Goal: Task Accomplishment & Management: Manage account settings

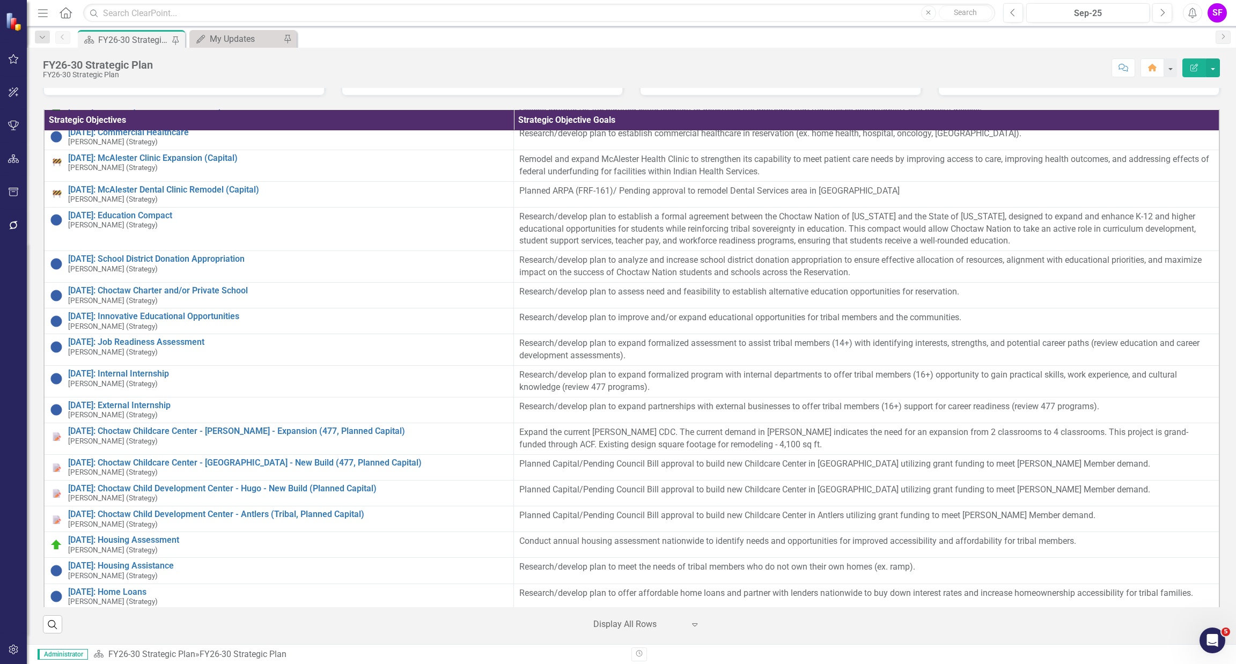
scroll to position [2253, 0]
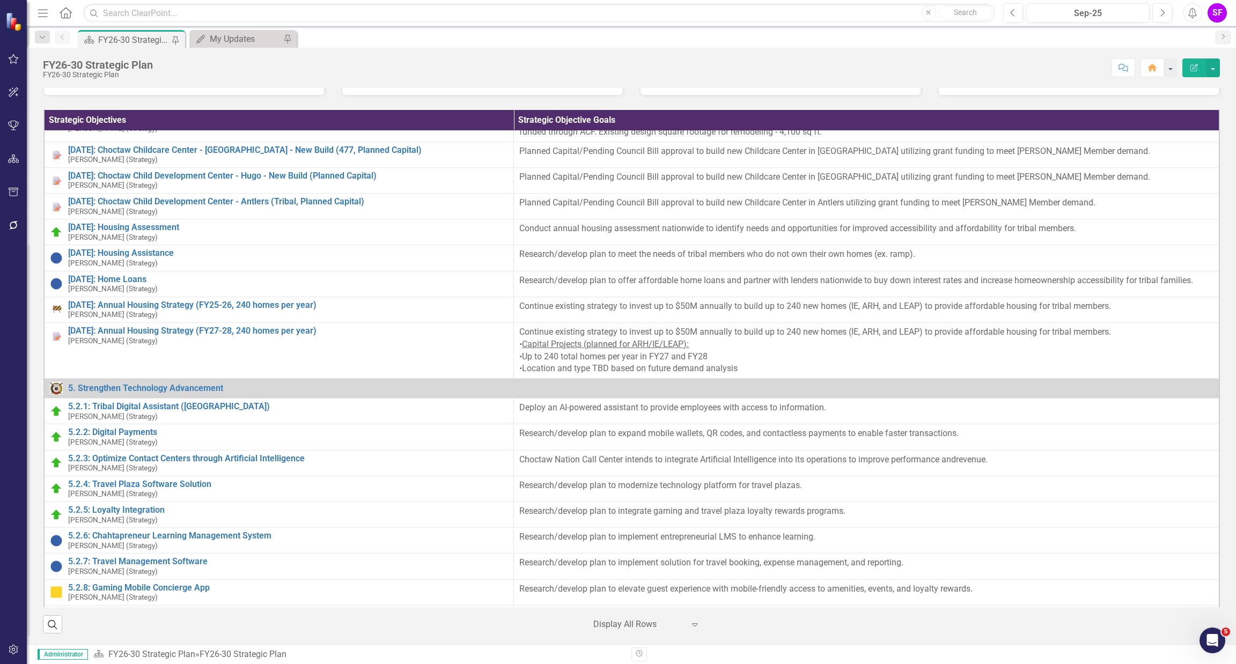
click at [46, 13] on icon "button" at bounding box center [43, 13] width 10 height 8
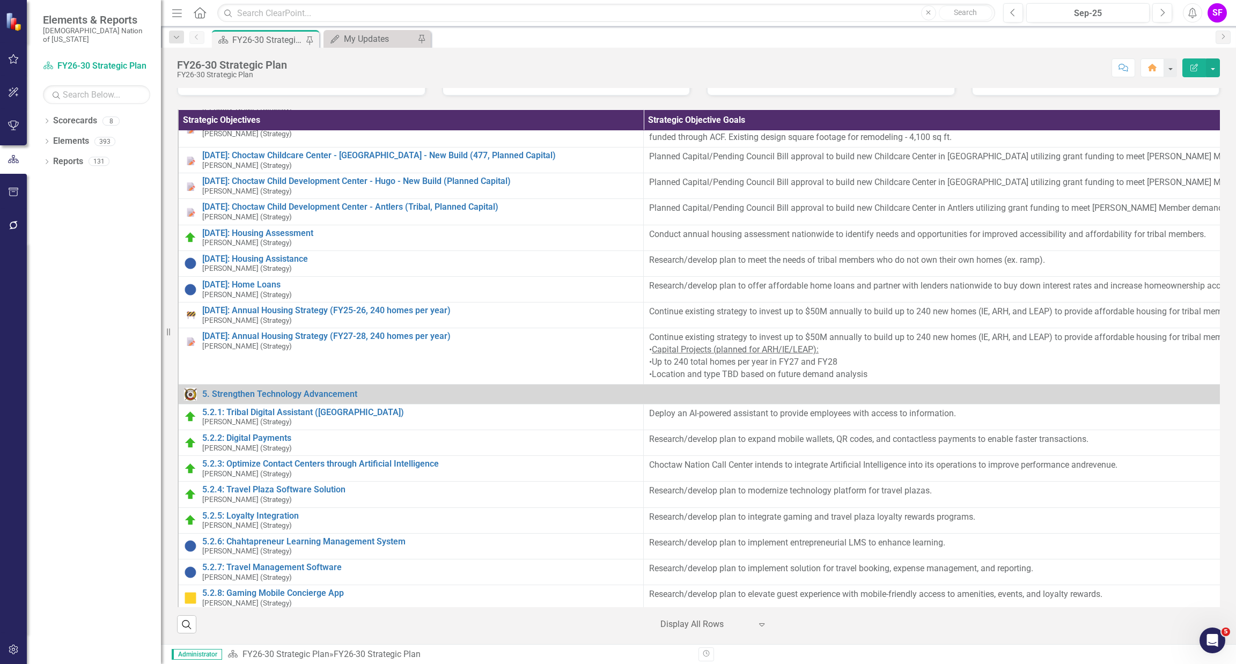
scroll to position [468, 0]
click at [70, 135] on link "Elements" at bounding box center [71, 141] width 36 height 12
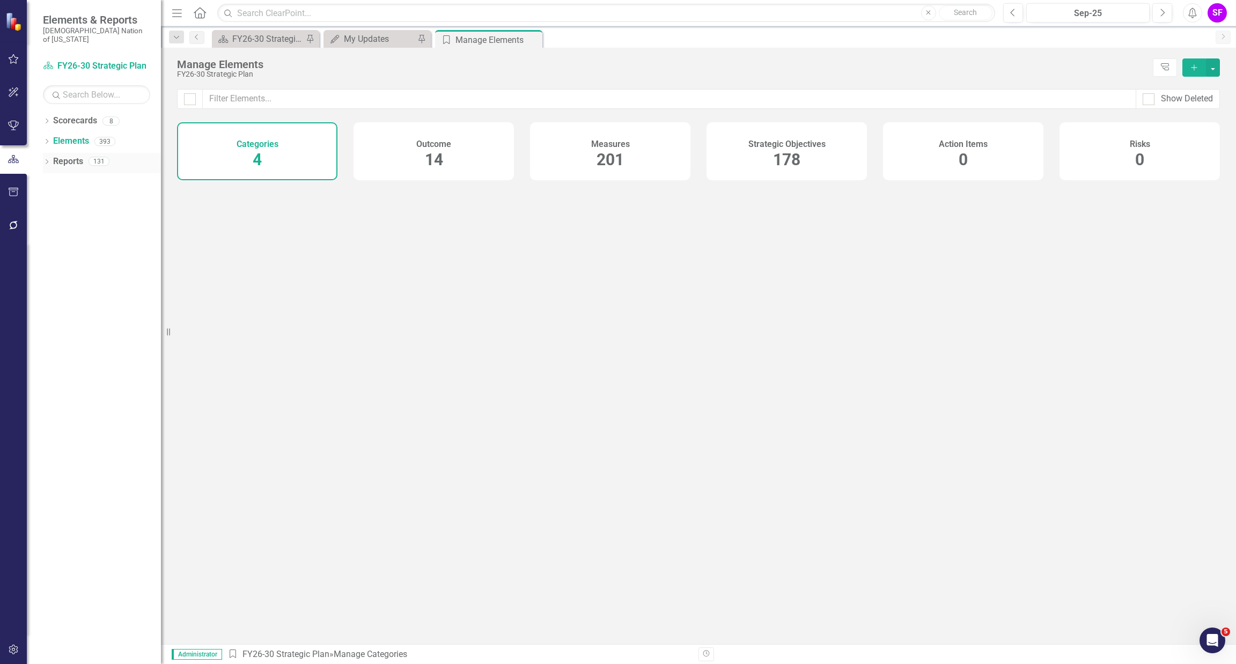
click at [70, 156] on link "Reports" at bounding box center [68, 162] width 30 height 12
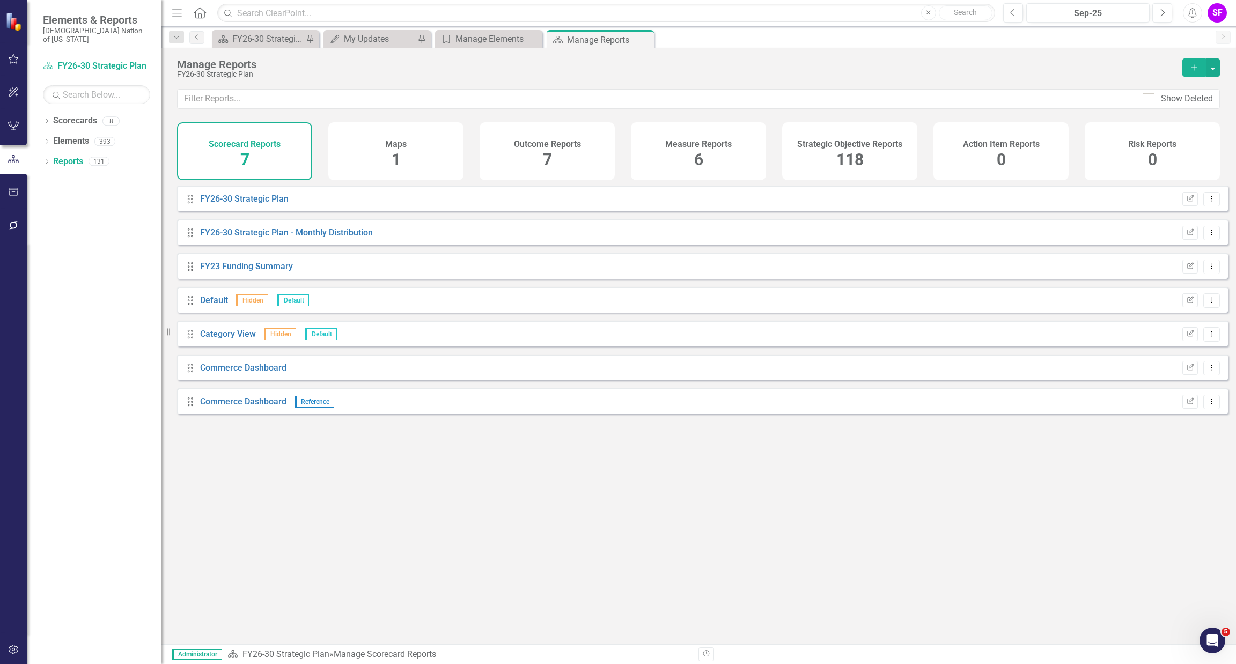
click at [860, 159] on span "118" at bounding box center [849, 159] width 27 height 19
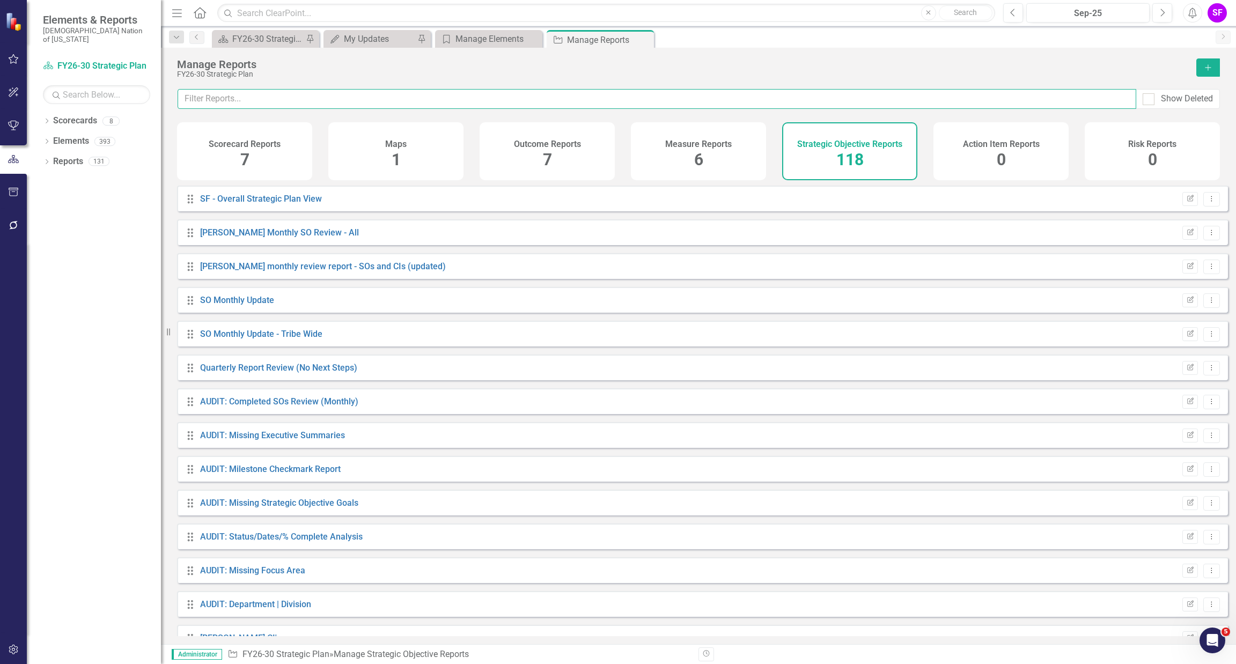
click at [648, 99] on input "text" at bounding box center [657, 99] width 959 height 20
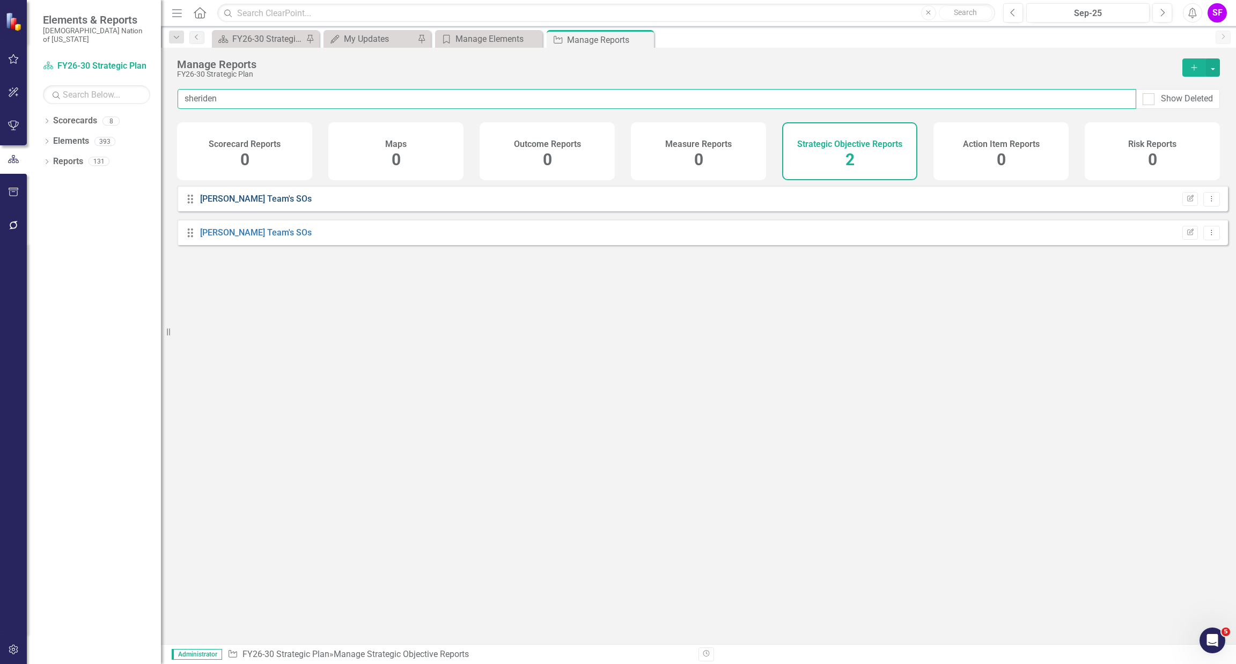
type input "sheriden"
click at [267, 204] on link "[PERSON_NAME] Team's SOs" at bounding box center [256, 199] width 112 height 10
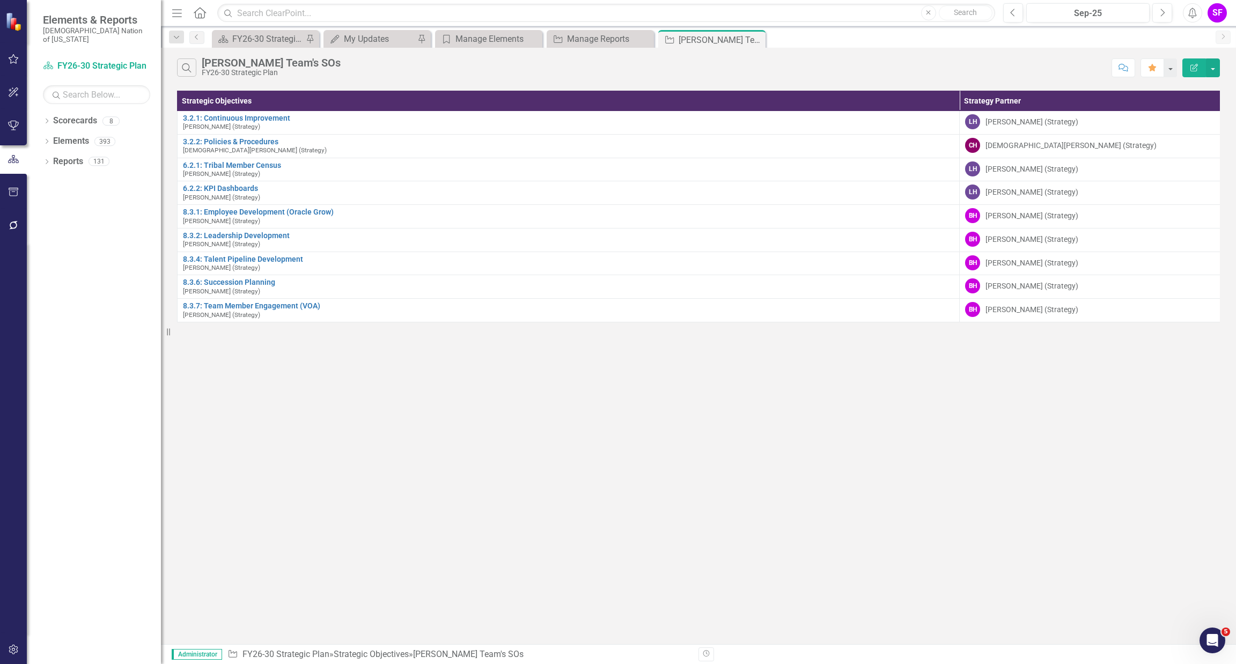
scroll to position [0, 1]
click at [1213, 62] on button "button" at bounding box center [1213, 67] width 14 height 19
click at [1190, 82] on link "Edit Report Edit Report" at bounding box center [1177, 88] width 85 height 20
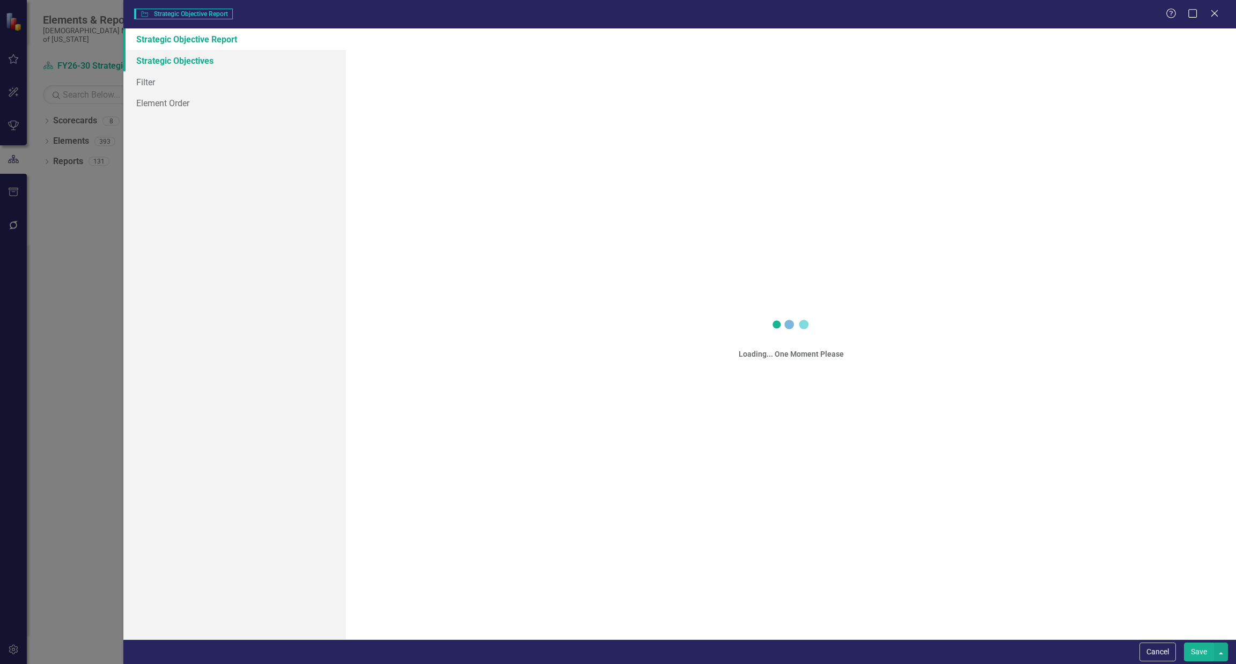
click at [211, 58] on link "Strategic Objectives" at bounding box center [234, 60] width 223 height 21
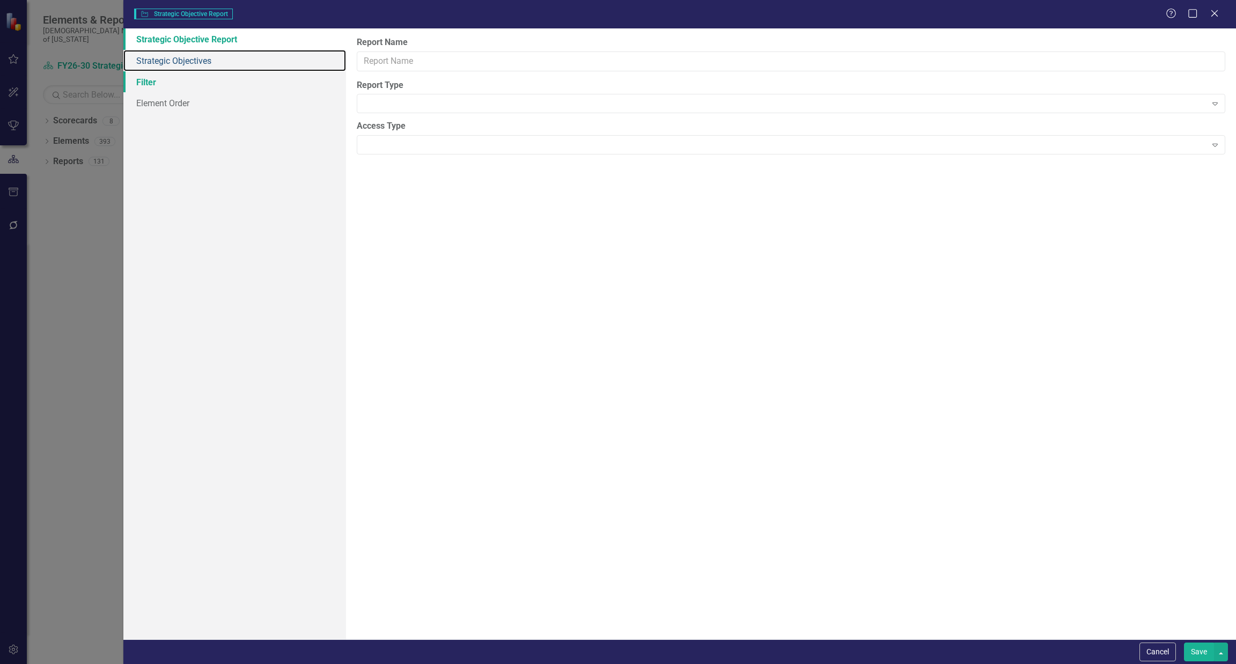
type input "[PERSON_NAME] Team's SOs"
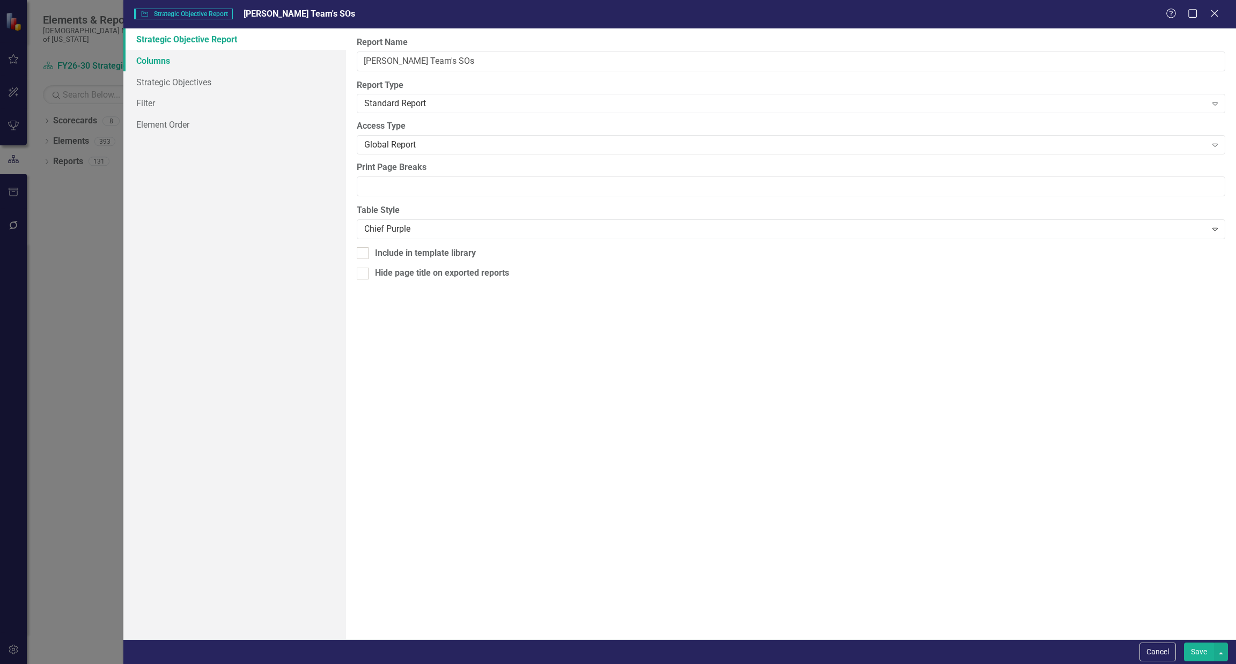
click at [178, 65] on link "Columns" at bounding box center [234, 60] width 223 height 21
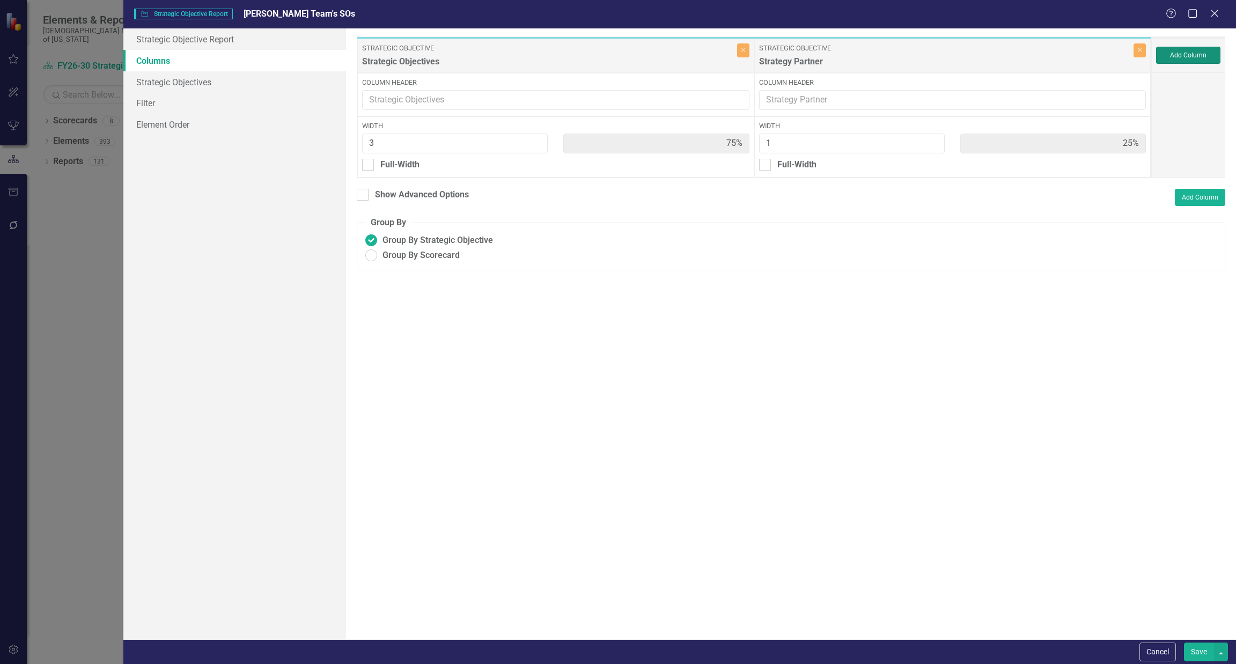
click at [1187, 55] on button "Add Column" at bounding box center [1188, 55] width 64 height 17
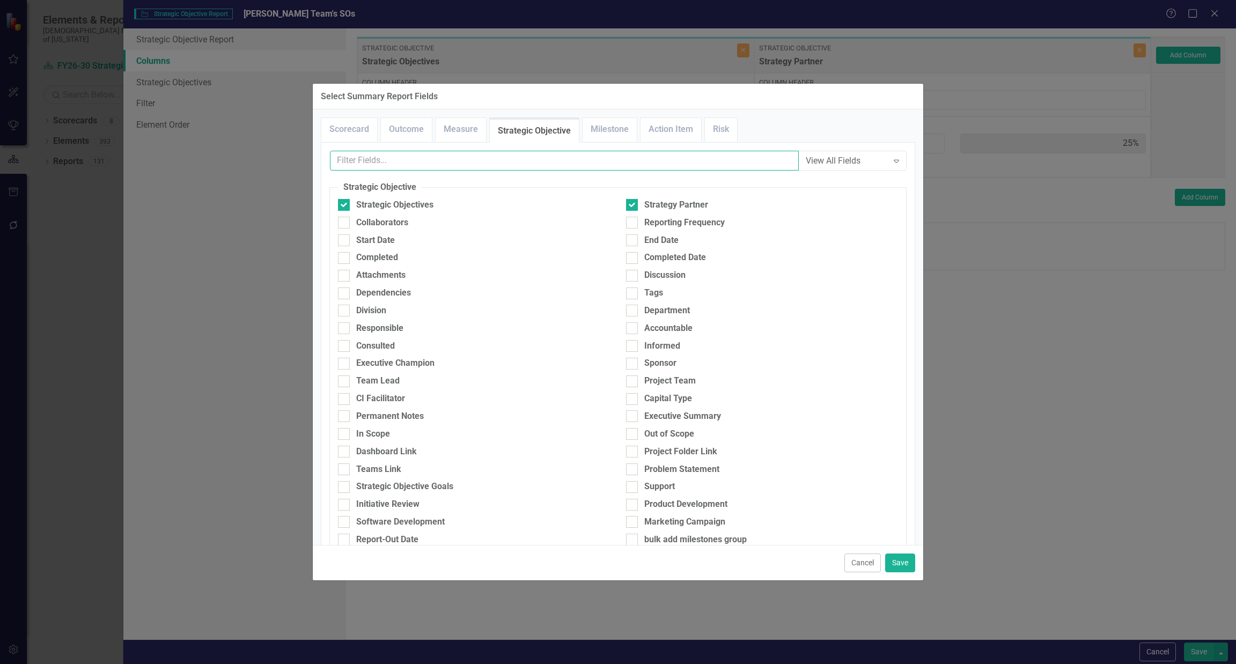
click at [481, 156] on input "text" at bounding box center [564, 161] width 469 height 20
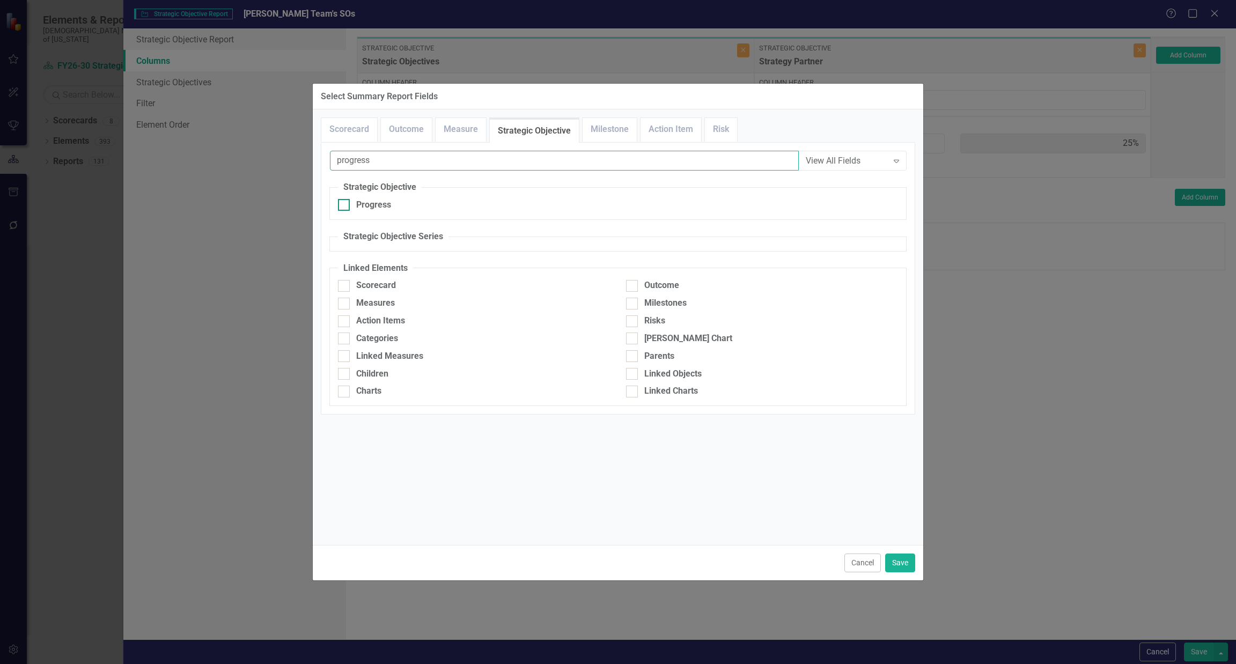
type input "progress"
click at [372, 207] on div "Progress" at bounding box center [373, 205] width 35 height 12
click at [345, 202] on div at bounding box center [344, 205] width 12 height 12
click at [345, 202] on input "Progress" at bounding box center [341, 202] width 7 height 7
checkbox input "true"
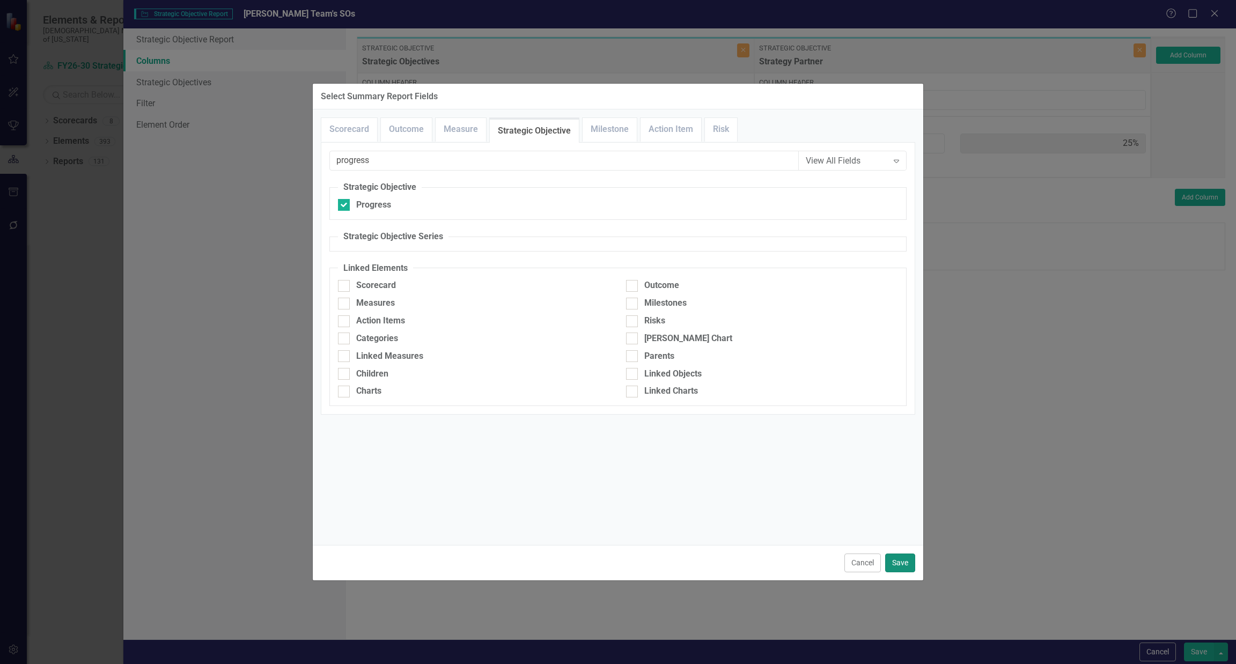
click at [900, 558] on button "Save" at bounding box center [900, 563] width 30 height 19
type input "60%"
type input "20%"
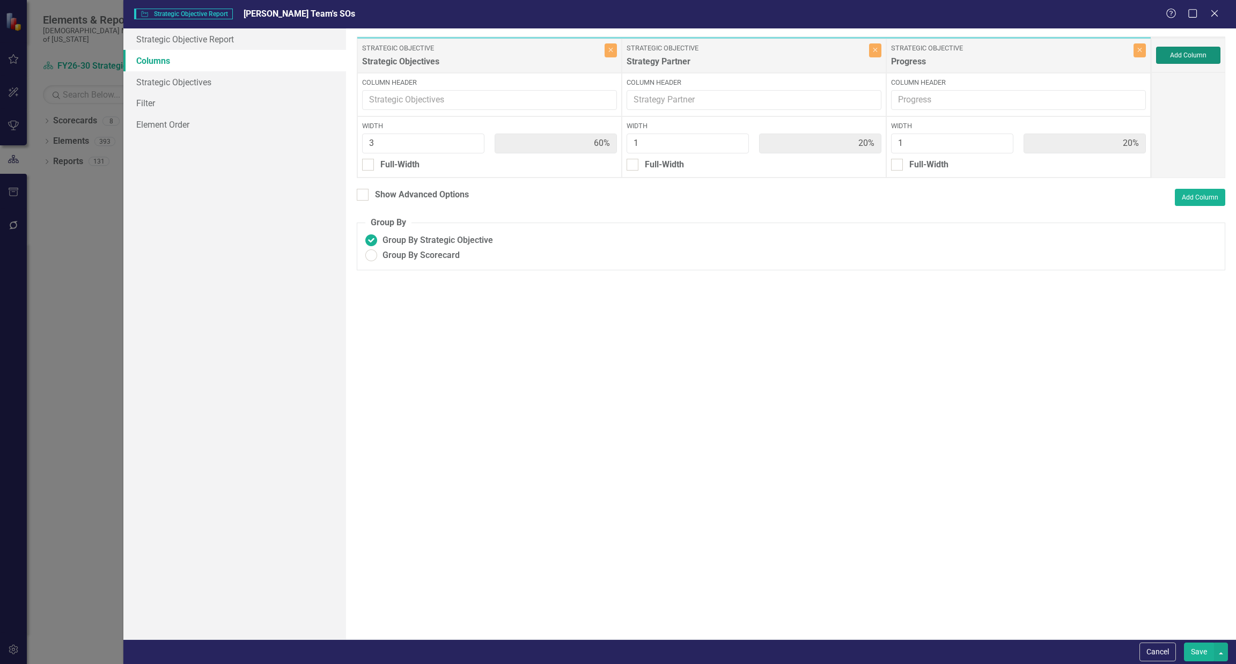
click at [1182, 59] on button "Add Column" at bounding box center [1188, 55] width 64 height 17
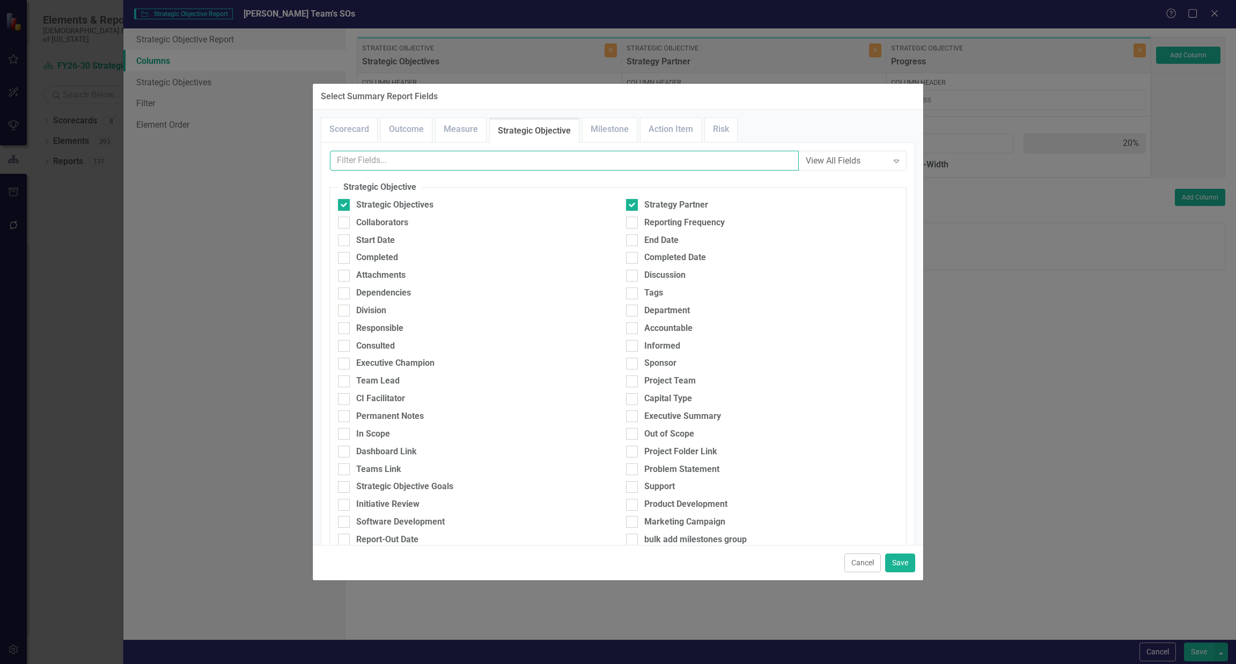
click at [448, 159] on input "text" at bounding box center [564, 161] width 469 height 20
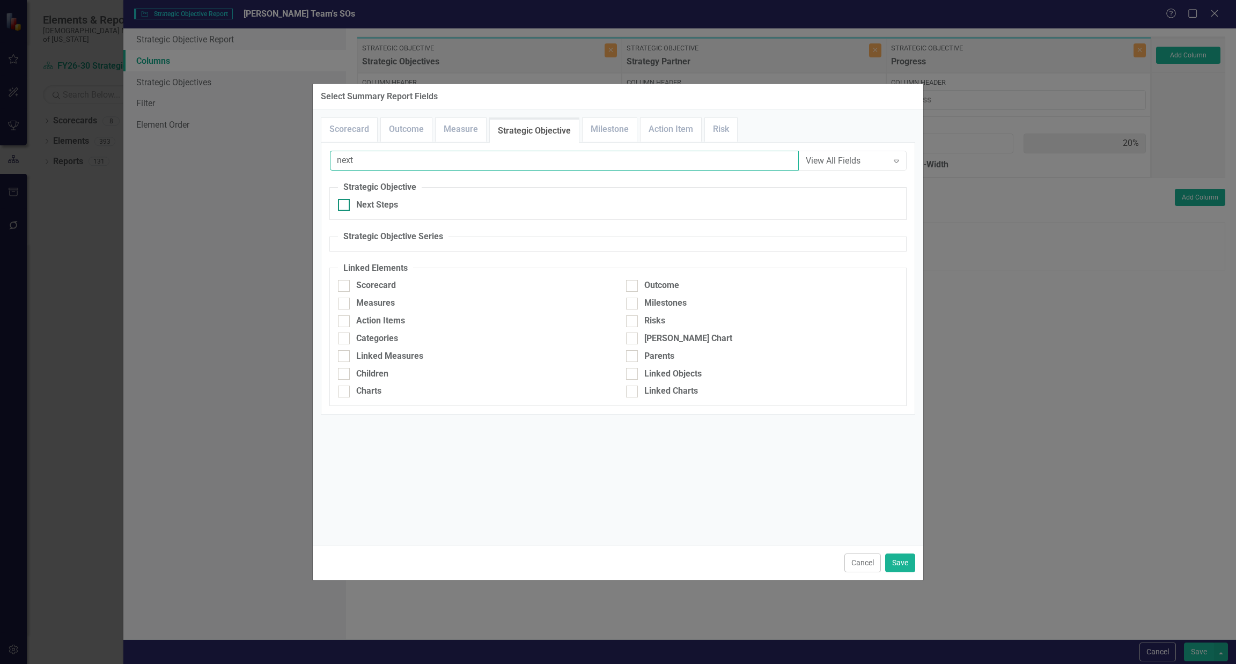
type input "next"
click at [358, 210] on div "Next Steps" at bounding box center [377, 205] width 42 height 12
click at [345, 206] on input "Next Steps" at bounding box center [341, 202] width 7 height 7
checkbox input "true"
click at [903, 558] on button "Save" at bounding box center [900, 563] width 30 height 19
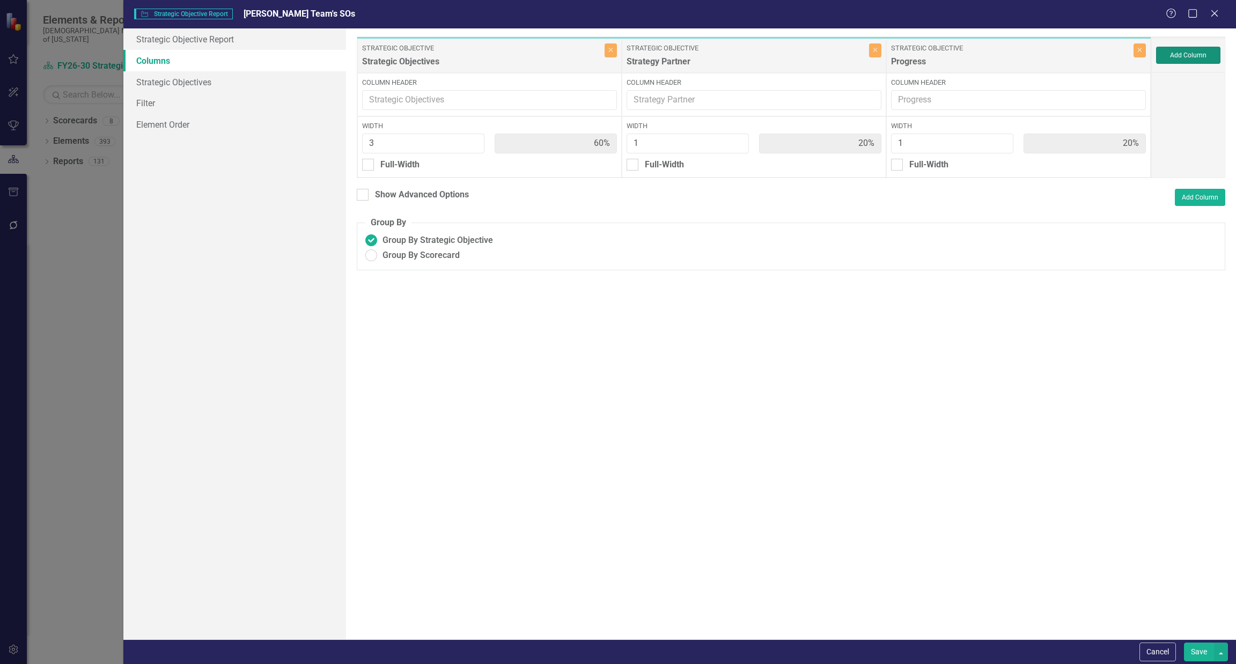
type input "50%"
type input "17%"
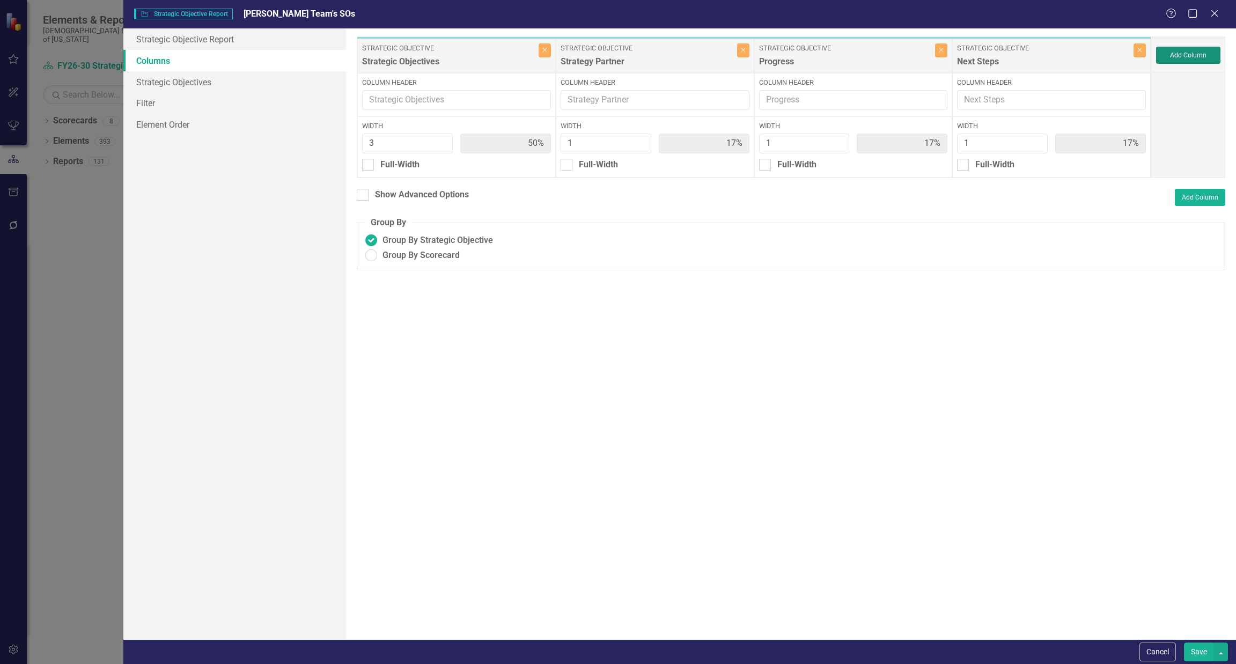
click at [1179, 49] on button "Add Column" at bounding box center [1188, 55] width 64 height 17
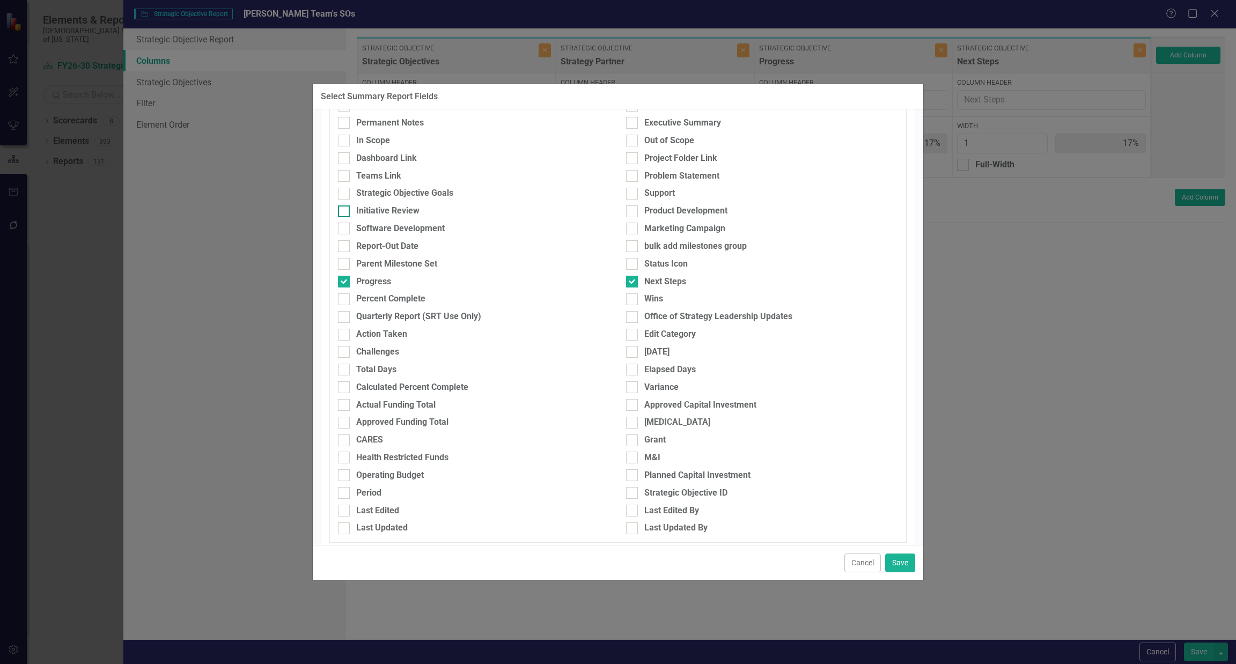
scroll to position [322, 0]
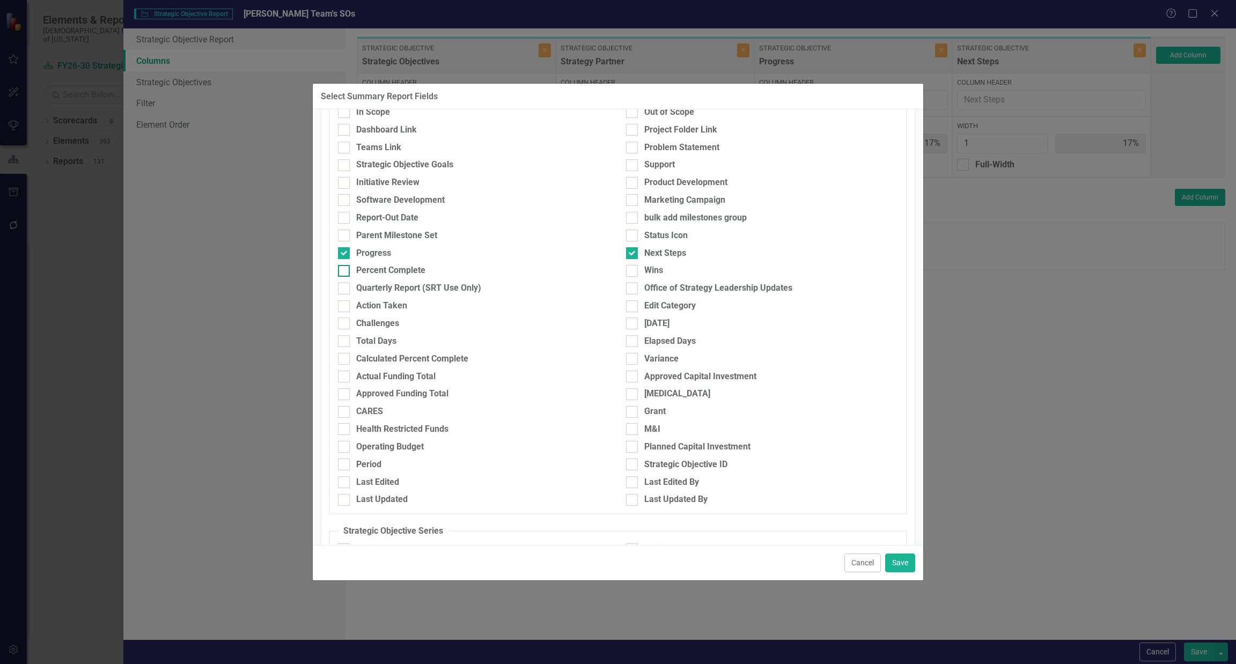
click at [407, 270] on div "Percent Complete" at bounding box center [390, 270] width 69 height 12
click at [345, 270] on input "Percent Complete" at bounding box center [341, 268] width 7 height 7
checkbox input "true"
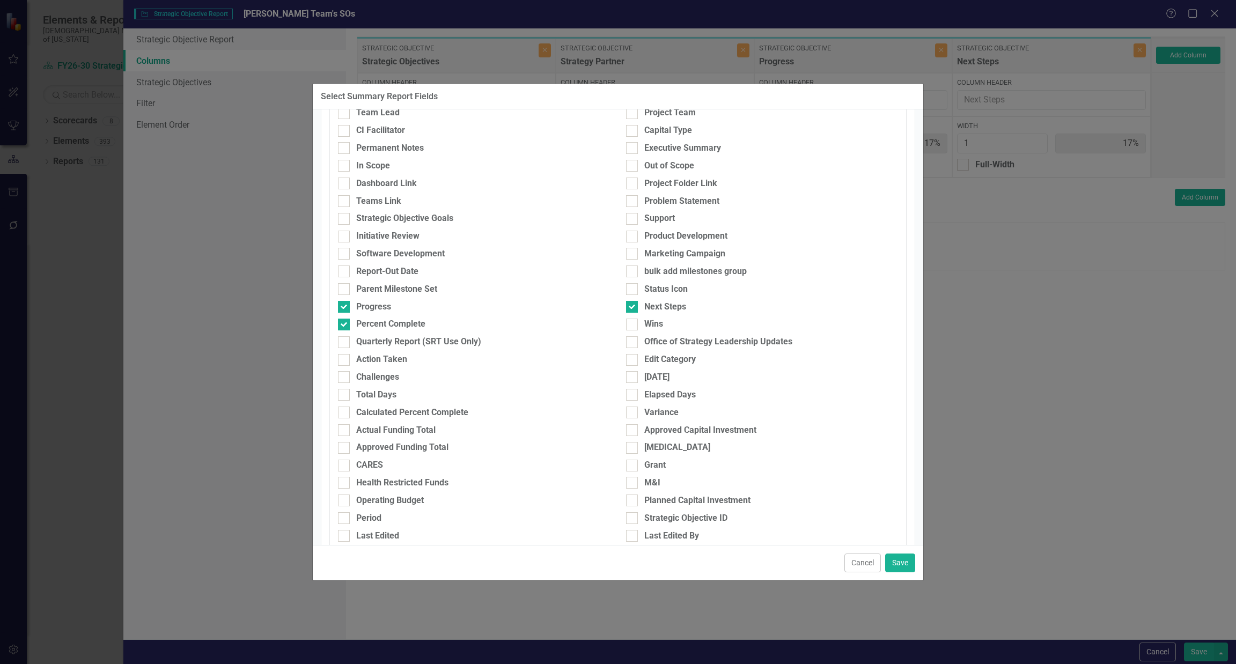
scroll to position [0, 0]
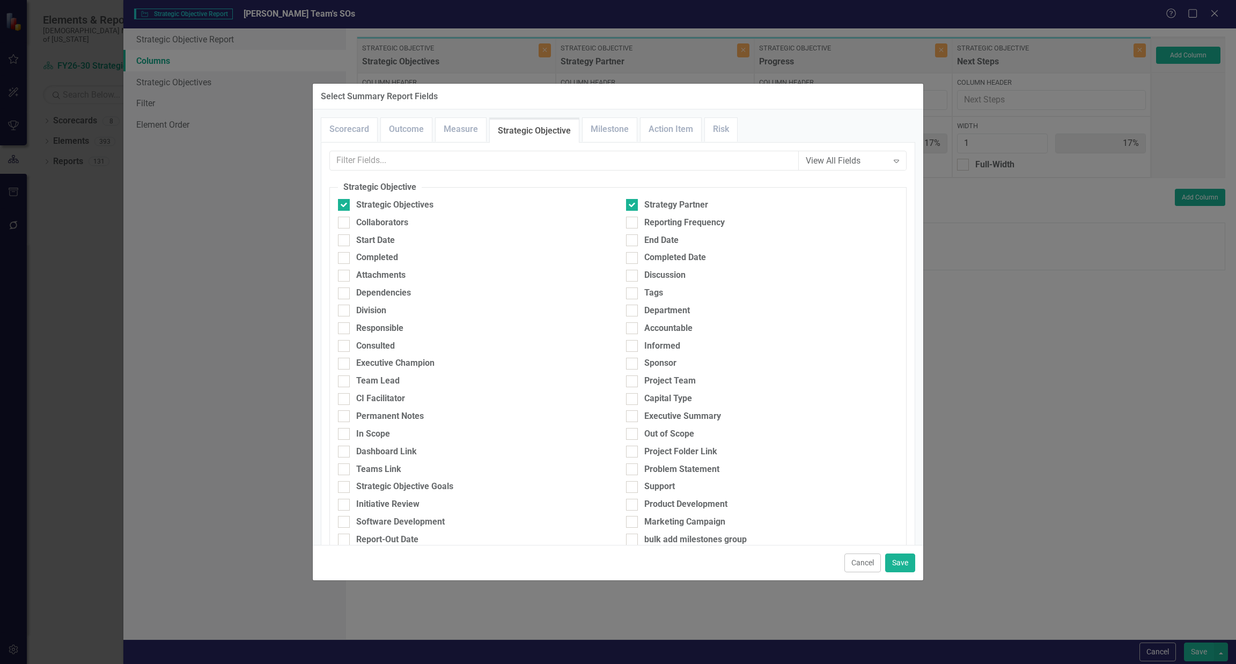
drag, startPoint x: 493, startPoint y: 150, endPoint x: 494, endPoint y: 158, distance: 8.6
click at [493, 153] on div "View All Fields Expand Scorecard Scorecard Attachments Tags Strategic Plan Stra…" at bounding box center [618, 604] width 594 height 924
click at [494, 160] on input "text" at bounding box center [564, 161] width 469 height 20
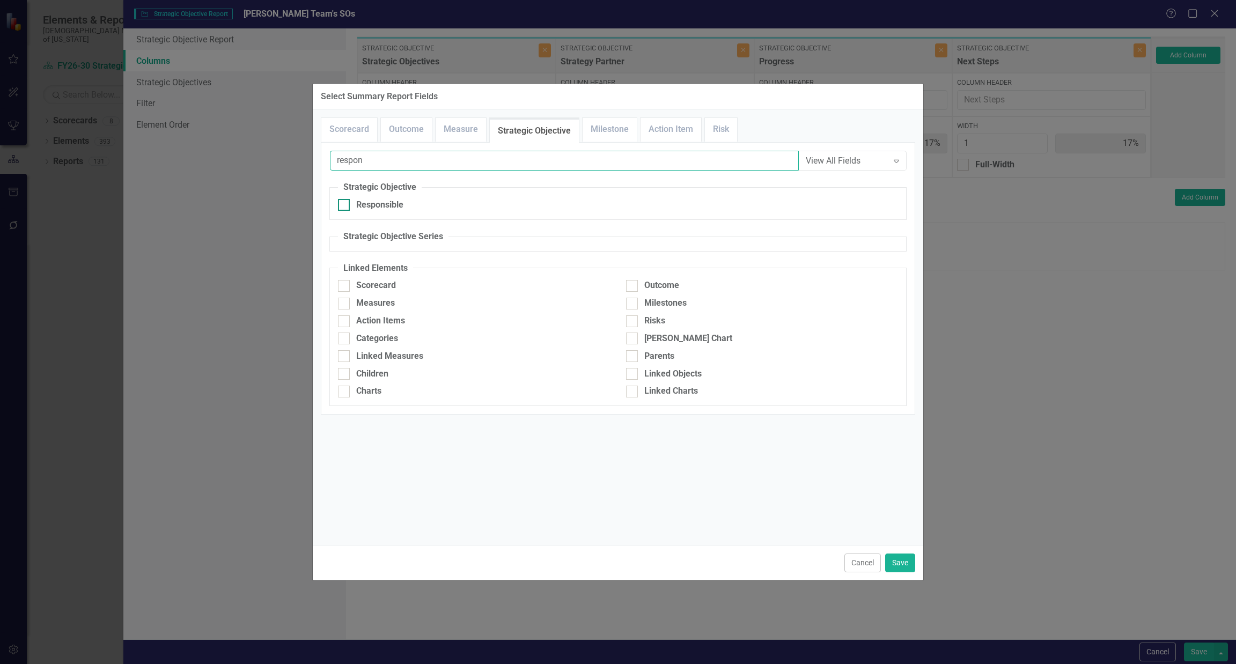
type input "respon"
click at [380, 209] on div "Responsible" at bounding box center [379, 205] width 47 height 12
click at [345, 206] on input "Responsible" at bounding box center [341, 202] width 7 height 7
checkbox input "true"
click at [432, 158] on input "respon" at bounding box center [564, 161] width 469 height 20
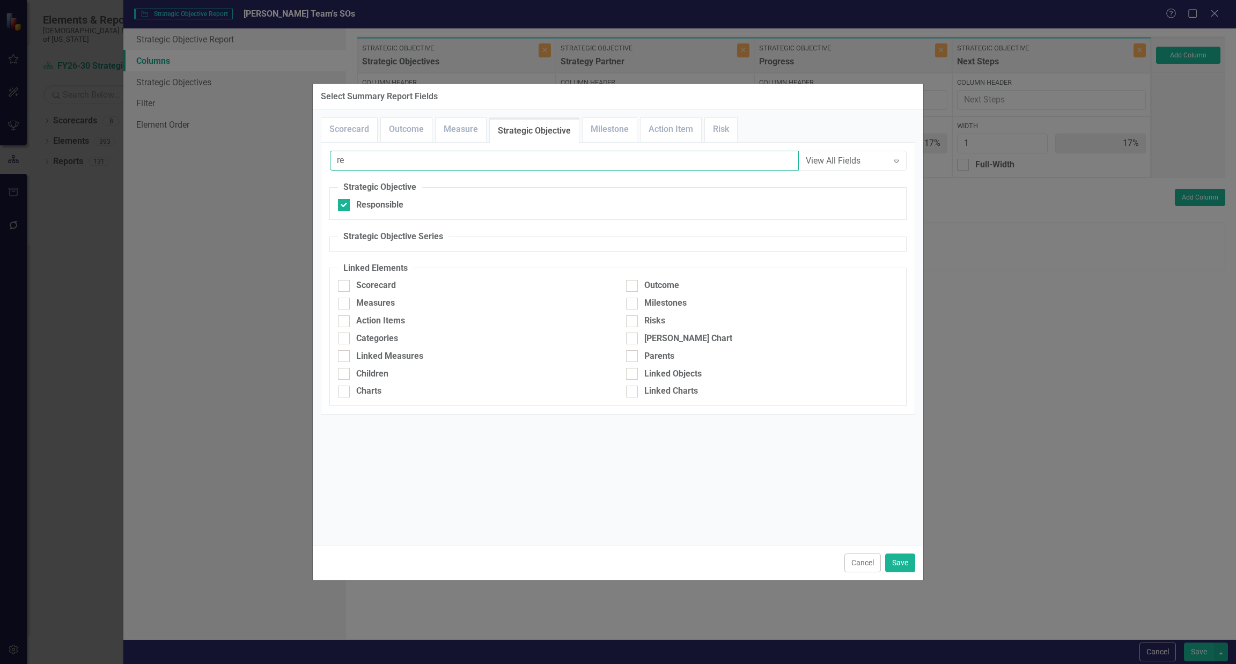
type input "r"
type input "account"
click at [382, 200] on div "Accountable" at bounding box center [380, 205] width 48 height 12
click at [345, 200] on input "Accountable" at bounding box center [341, 202] width 7 height 7
checkbox input "true"
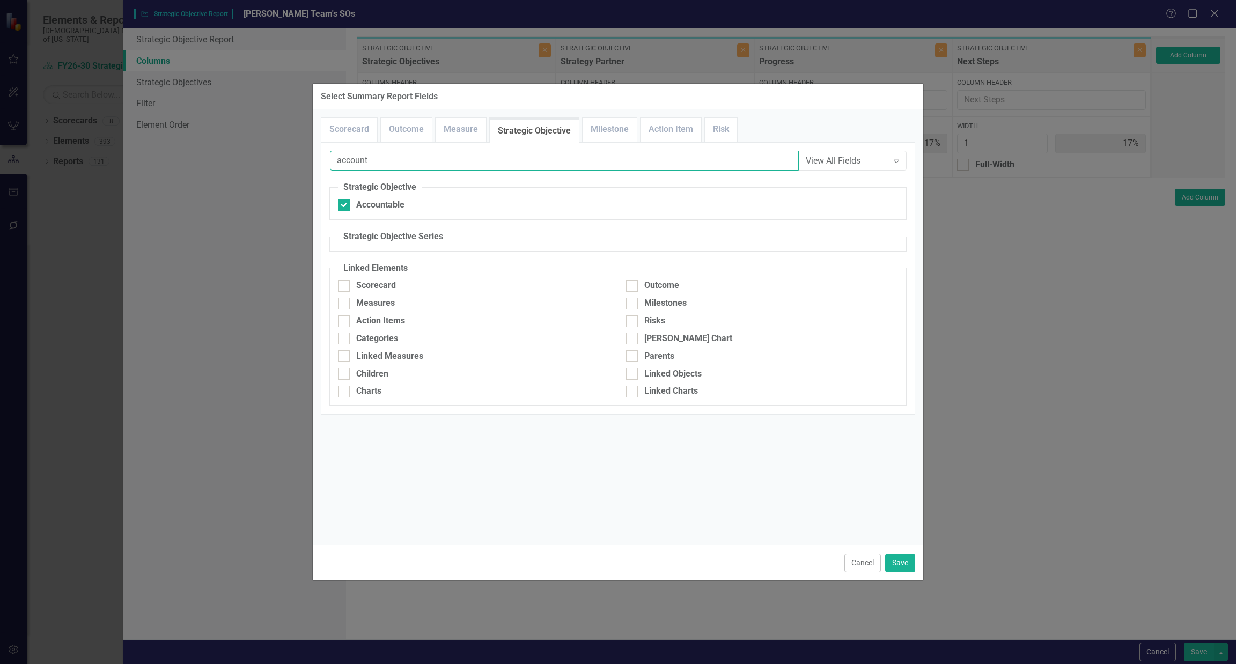
click at [414, 159] on input "account" at bounding box center [564, 161] width 469 height 20
type input "a"
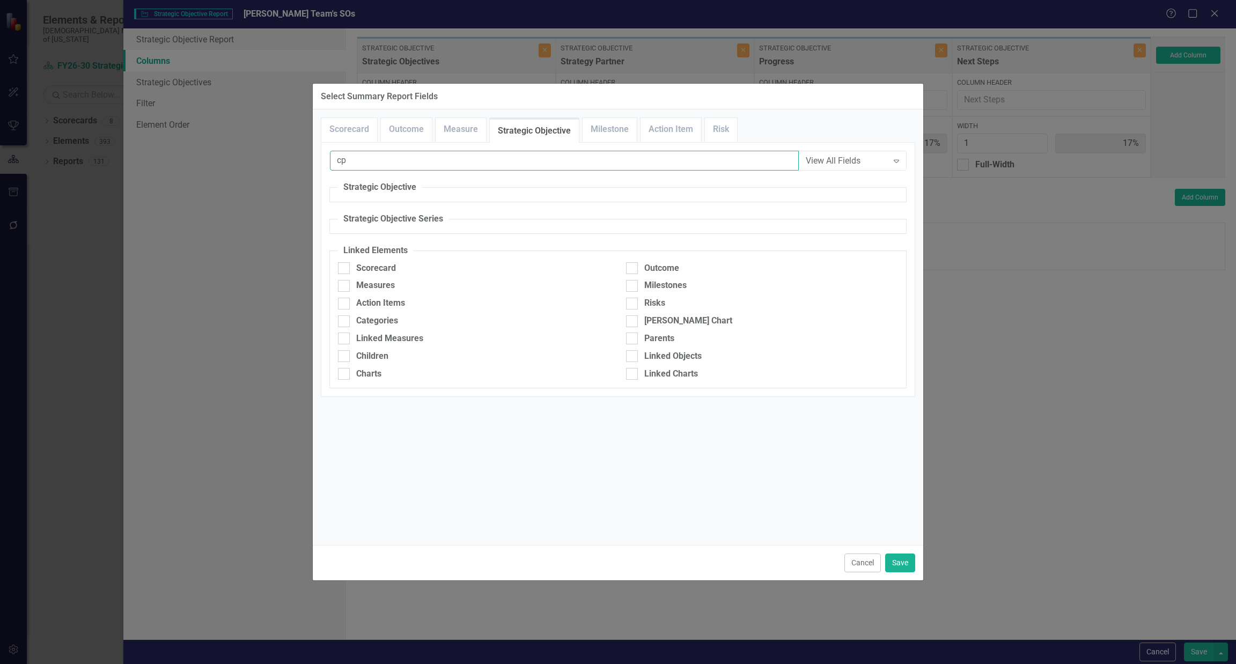
type input "c"
type input "o"
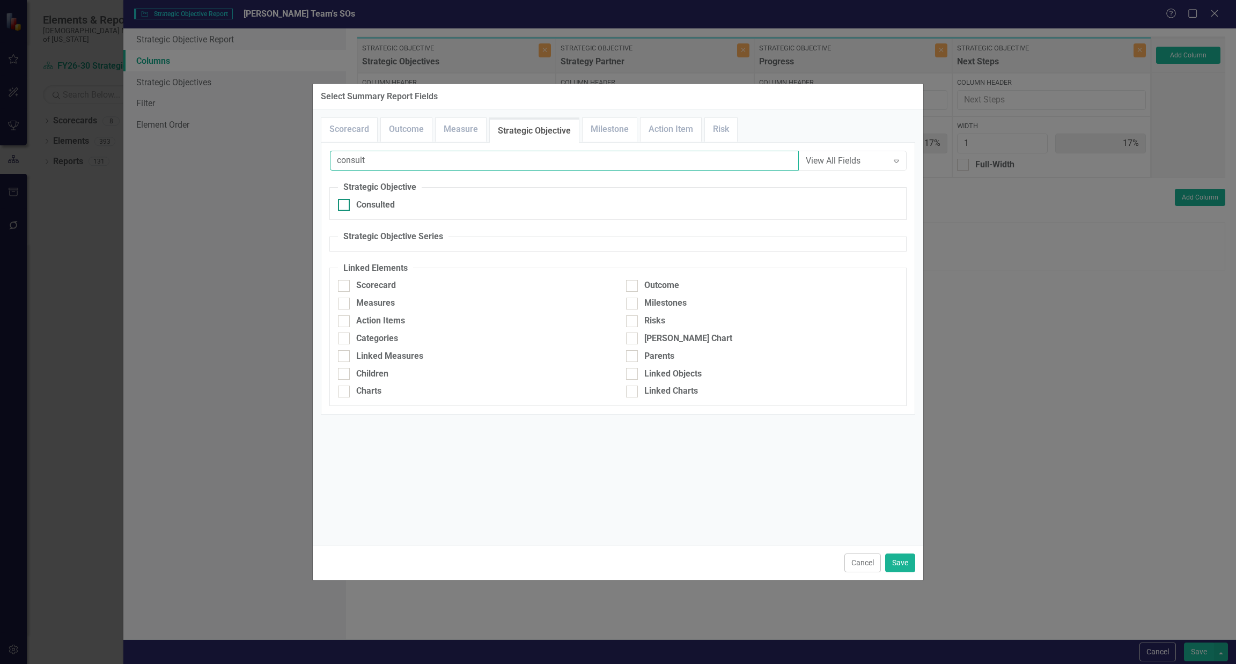
type input "consult"
click at [379, 206] on div "Consulted" at bounding box center [375, 205] width 39 height 12
click at [345, 206] on input "Consulted" at bounding box center [341, 202] width 7 height 7
checkbox input "true"
click at [438, 163] on input "consult" at bounding box center [564, 161] width 469 height 20
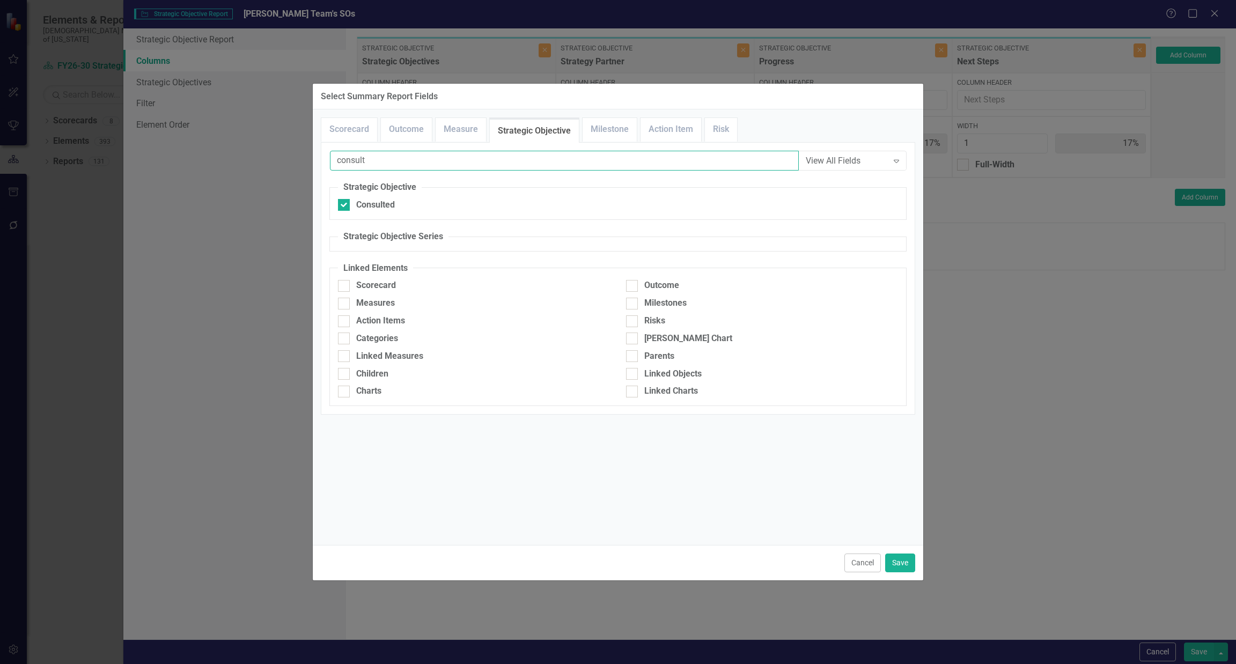
click at [438, 163] on input "consult" at bounding box center [564, 161] width 469 height 20
type input "inform"
click at [362, 201] on div "Informed" at bounding box center [374, 205] width 36 height 12
click at [345, 201] on input "Informed" at bounding box center [341, 202] width 7 height 7
checkbox input "true"
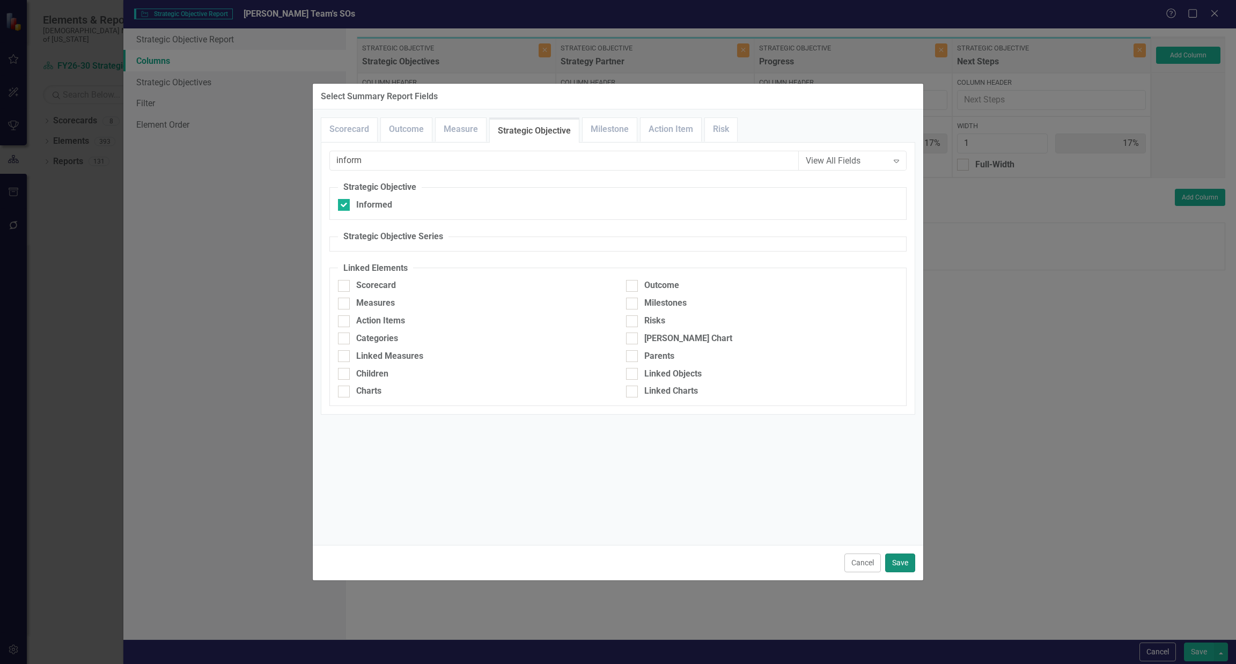
click at [896, 561] on button "Save" at bounding box center [900, 563] width 30 height 19
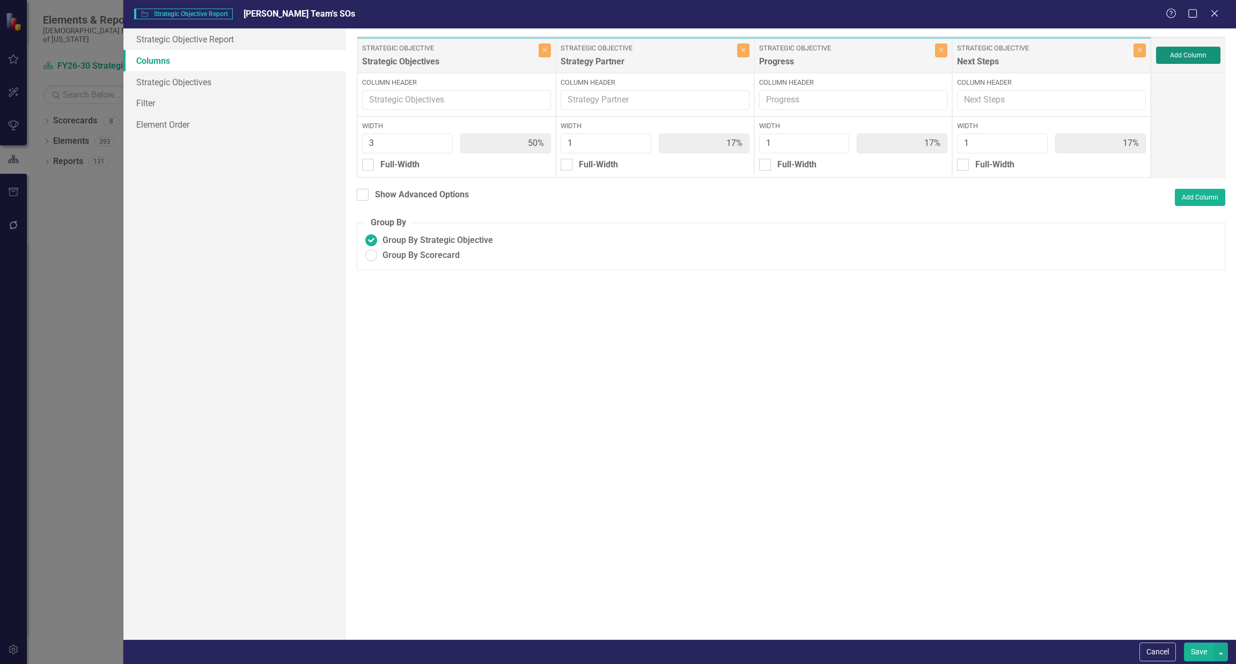
type input "27%"
type input "9%"
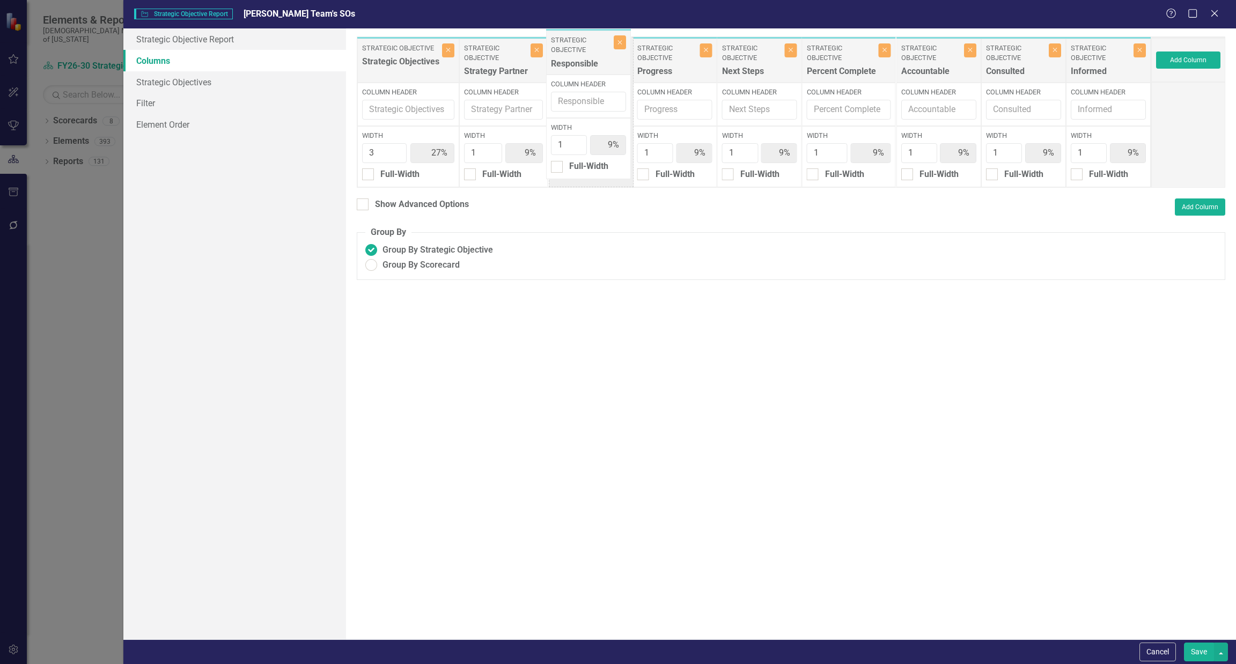
drag, startPoint x: 855, startPoint y: 69, endPoint x: 588, endPoint y: 61, distance: 266.2
click at [588, 61] on div "Strategic Objective Strategic Objectives Close Column Header Width 3 27% Full-W…" at bounding box center [754, 111] width 794 height 151
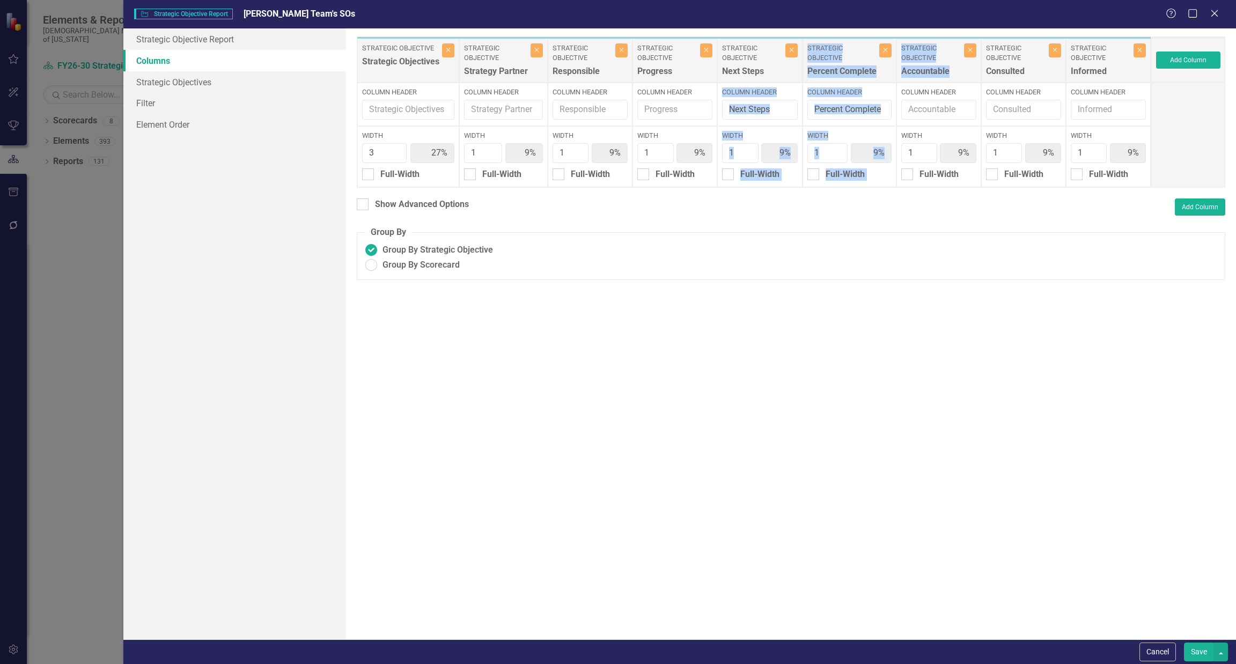
drag, startPoint x: 966, startPoint y: 67, endPoint x: 861, endPoint y: 80, distance: 105.9
click at [806, 80] on div "Strategic Objective Strategic Objectives Close Column Header Width 3 27% Full-W…" at bounding box center [754, 111] width 794 height 151
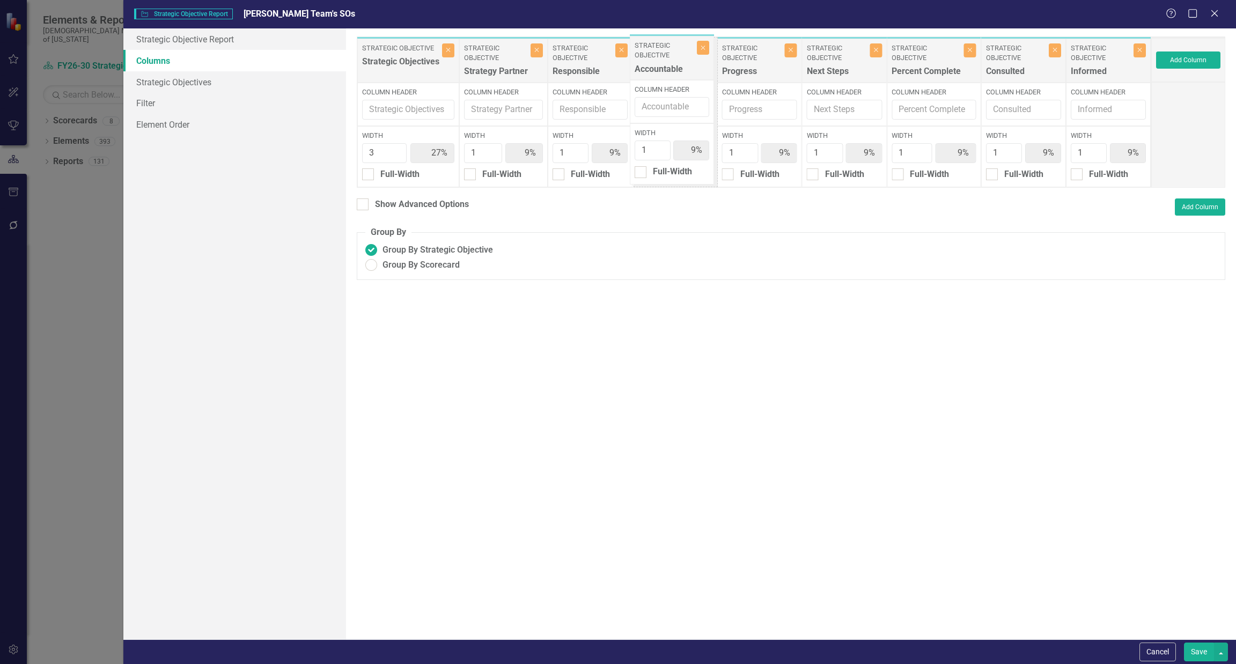
drag, startPoint x: 939, startPoint y: 62, endPoint x: 672, endPoint y: 59, distance: 267.2
click at [672, 59] on div "Strategic Objective Strategic Objectives Close Column Header Width 3 27% Full-W…" at bounding box center [754, 111] width 794 height 151
drag, startPoint x: 1012, startPoint y: 64, endPoint x: 747, endPoint y: 55, distance: 265.2
click at [747, 55] on div "Strategic Objective Strategic Objectives Close Column Header Width 3 27% Full-W…" at bounding box center [754, 111] width 794 height 151
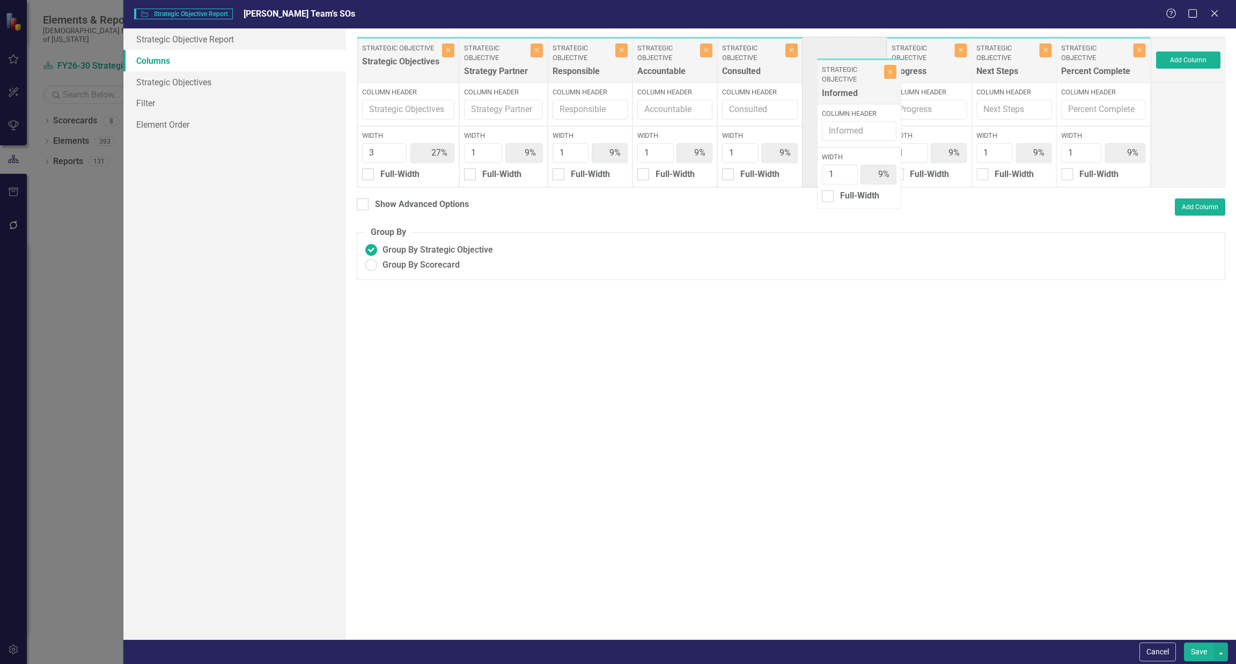
drag, startPoint x: 1075, startPoint y: 61, endPoint x: 844, endPoint y: 77, distance: 231.2
click at [844, 77] on div "Strategic Objective Strategic Objectives Close Column Header Width 3 27% Full-W…" at bounding box center [754, 111] width 794 height 151
click at [1194, 650] on button "Save" at bounding box center [1199, 652] width 30 height 19
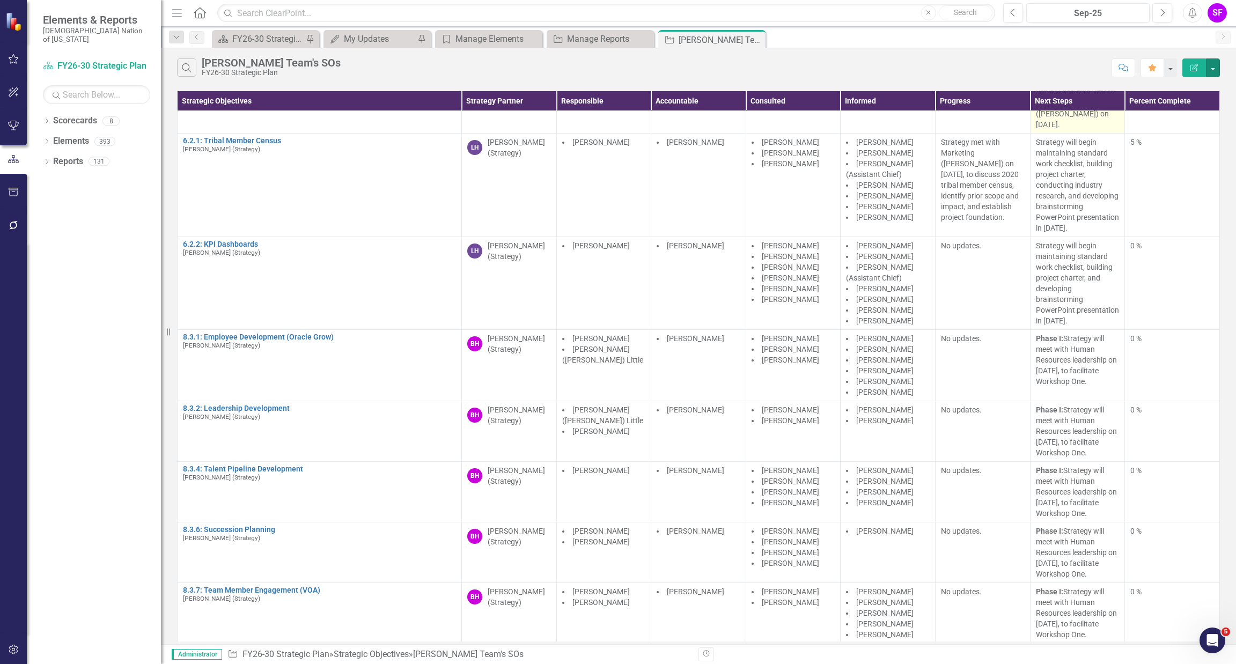
scroll to position [325, 4]
click at [1211, 69] on button "button" at bounding box center [1213, 67] width 14 height 19
click at [1202, 86] on link "Edit Report Edit Report" at bounding box center [1177, 88] width 85 height 20
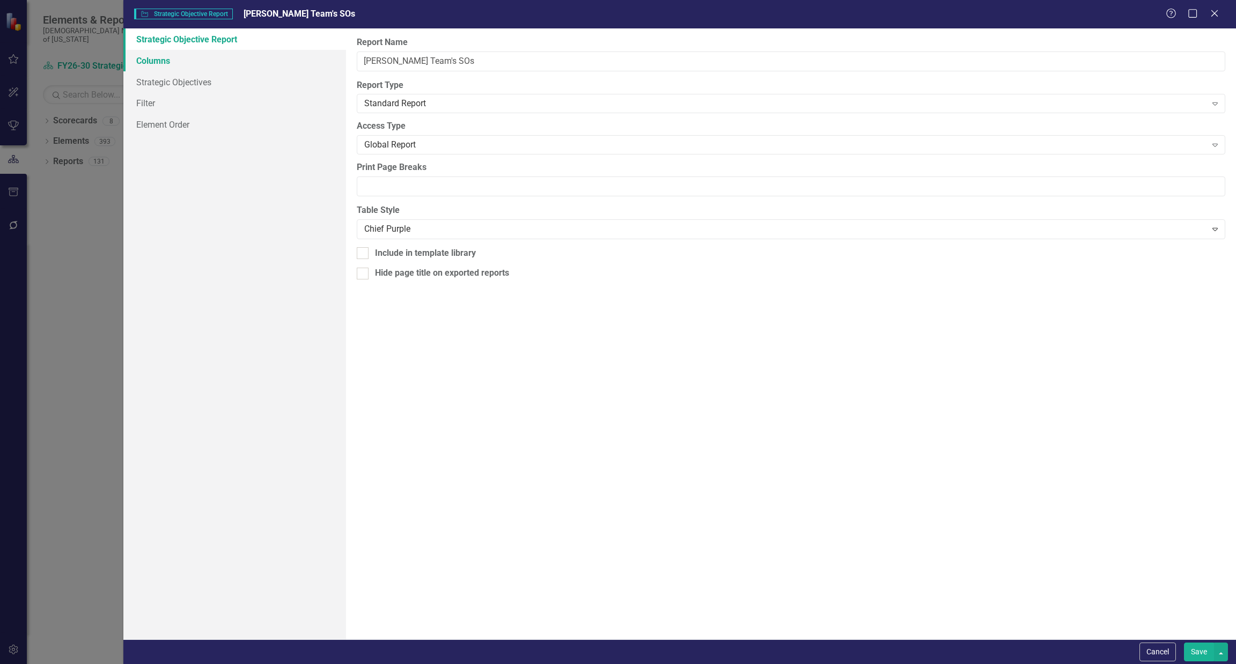
click at [185, 61] on link "Columns" at bounding box center [234, 60] width 223 height 21
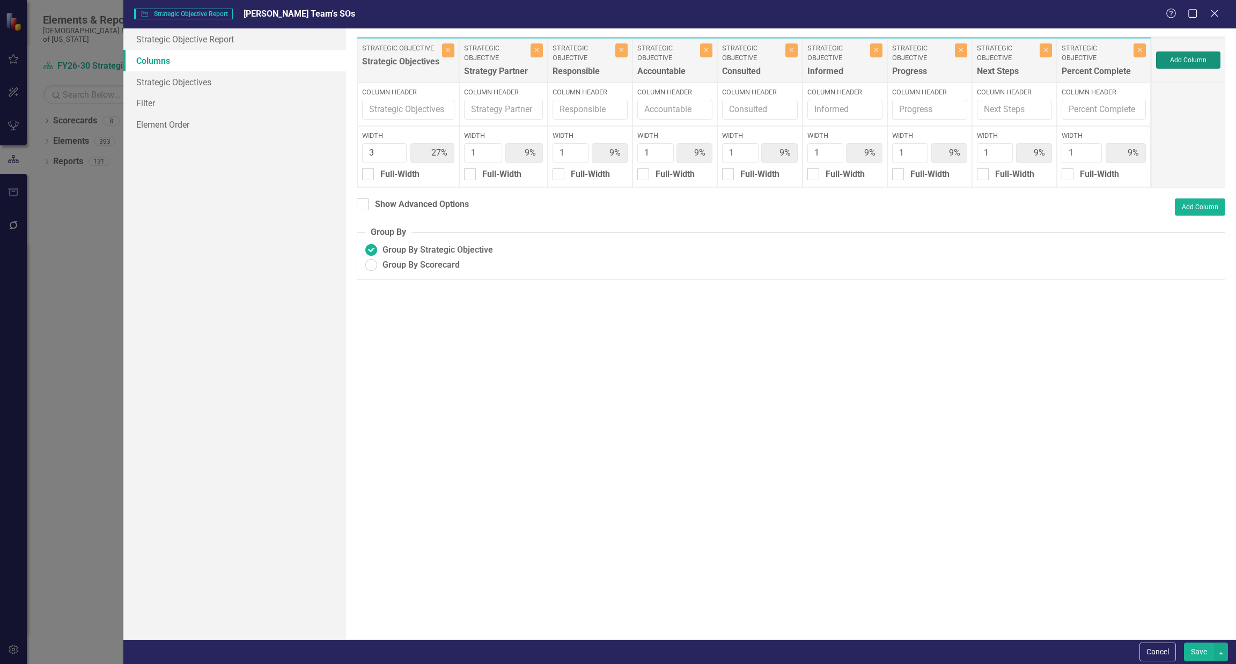
click at [1195, 59] on button "Add Column" at bounding box center [1188, 60] width 64 height 17
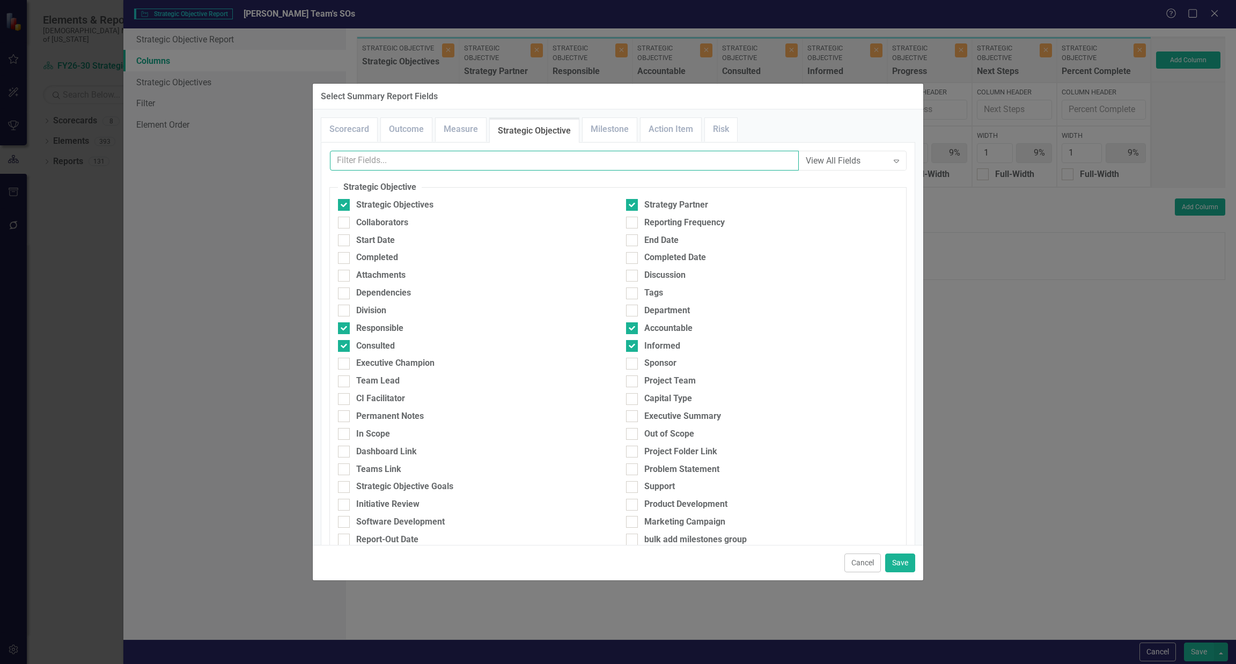
click at [535, 163] on input "text" at bounding box center [564, 161] width 469 height 20
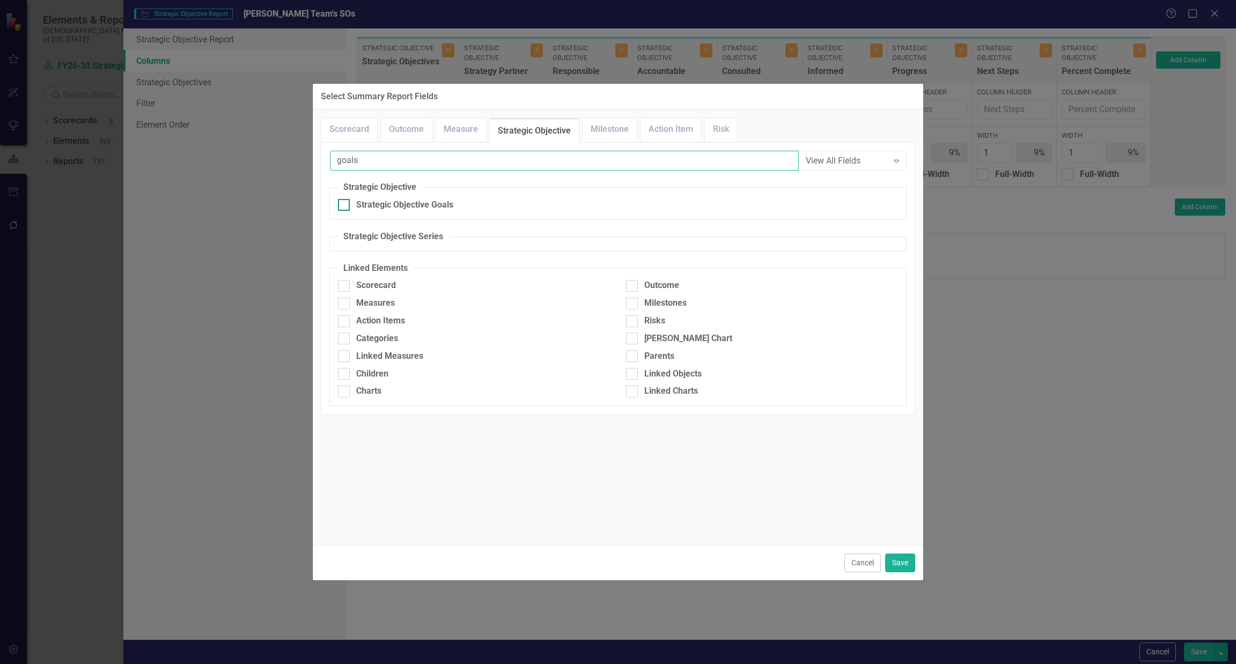
type input "goals"
click at [421, 207] on div "Strategic Objective Goals" at bounding box center [404, 205] width 97 height 12
click at [345, 206] on input "Strategic Objective Goals" at bounding box center [341, 202] width 7 height 7
checkbox input "true"
click at [903, 565] on button "Save" at bounding box center [900, 563] width 30 height 19
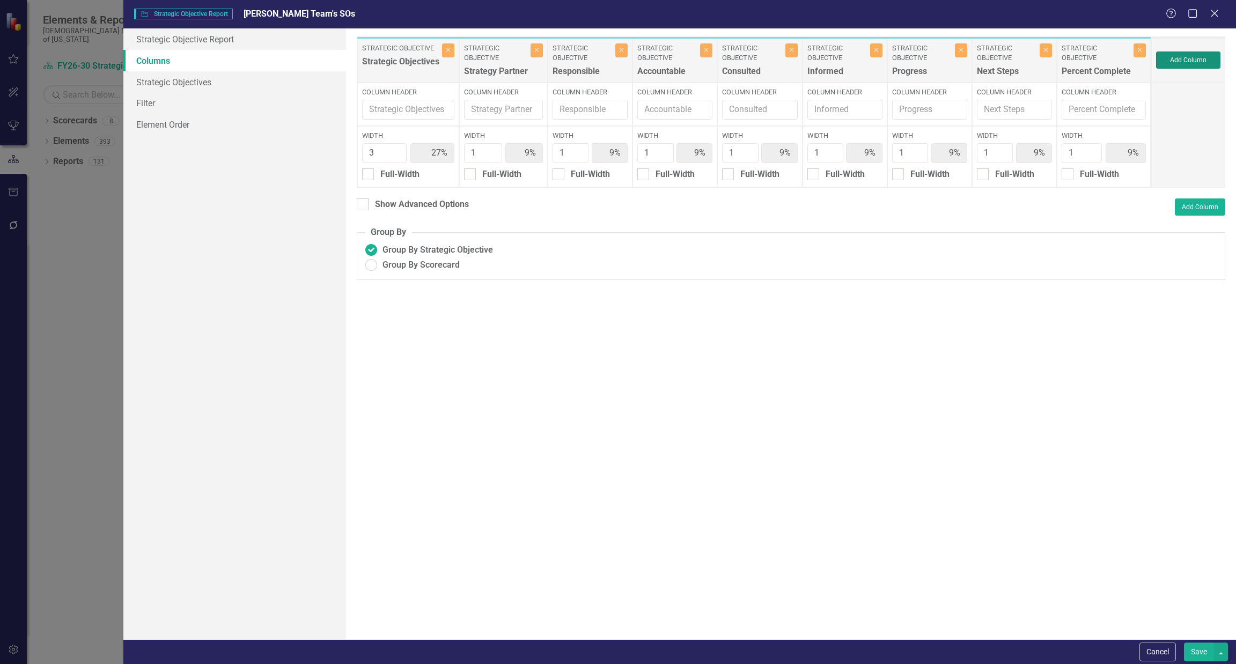
type input "25%"
type input "8%"
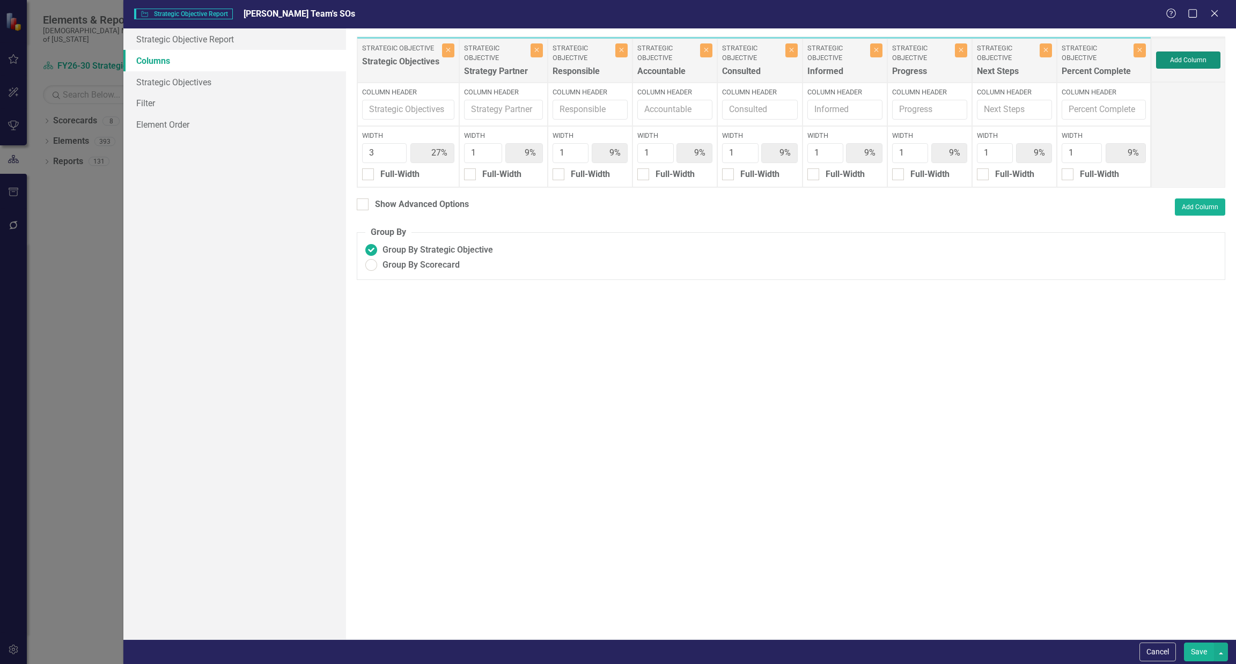
type input "8%"
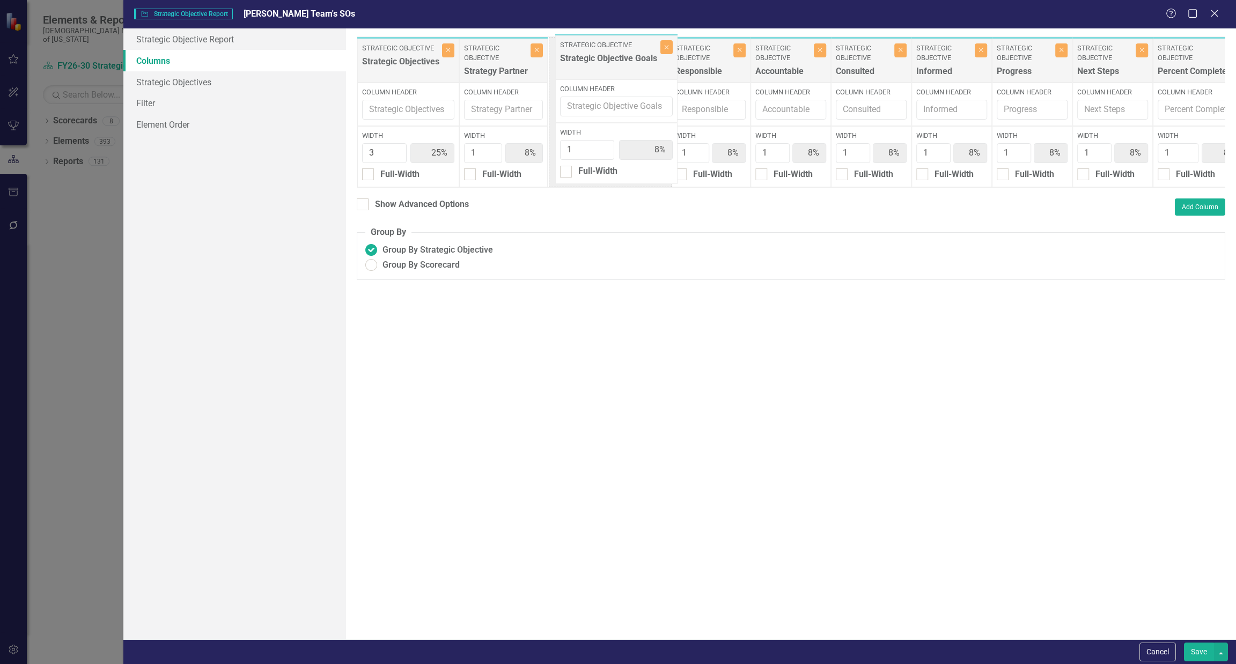
drag, startPoint x: 1179, startPoint y: 62, endPoint x: 607, endPoint y: 58, distance: 571.9
click at [607, 58] on div "Strategic Objective Strategic Objectives Close Column Header Width 3 25% Full-W…" at bounding box center [802, 111] width 890 height 151
click at [1195, 648] on button "Save" at bounding box center [1199, 652] width 30 height 19
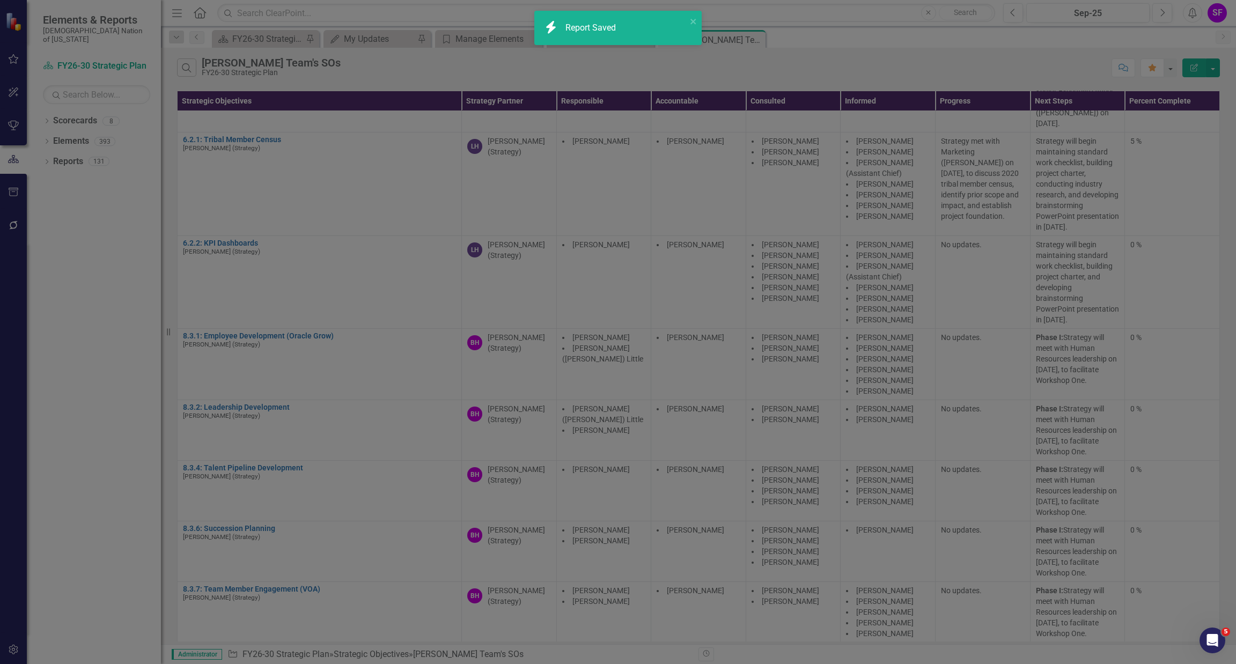
radio input "true"
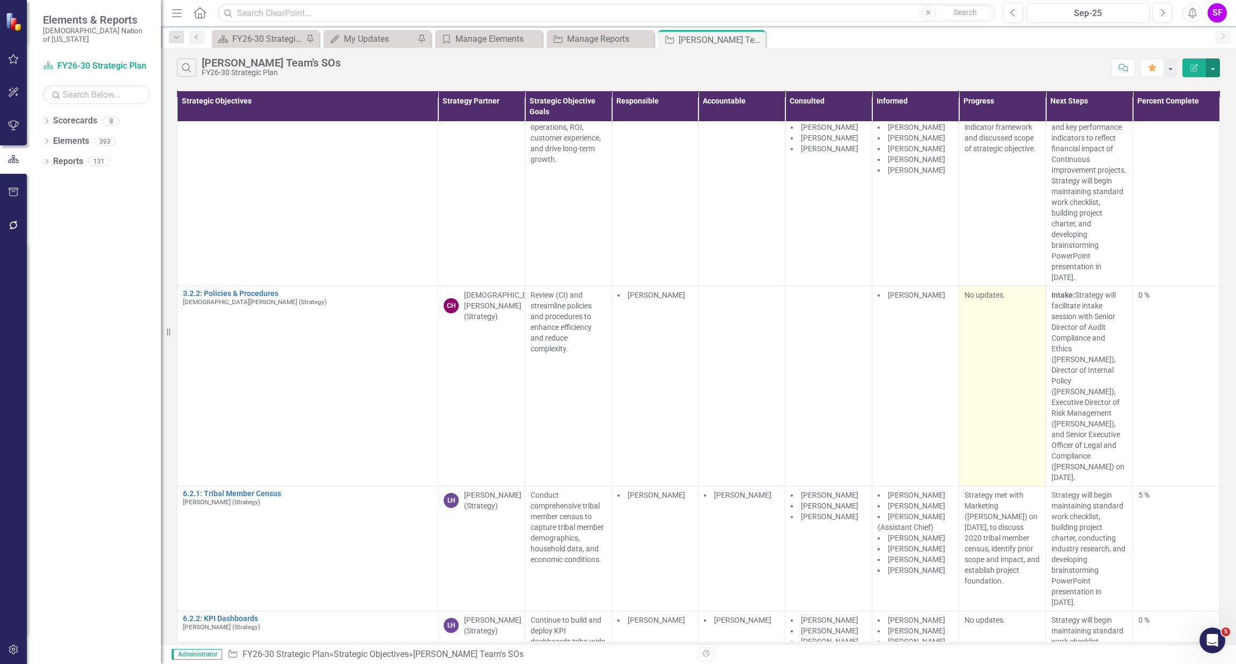
scroll to position [0, 2]
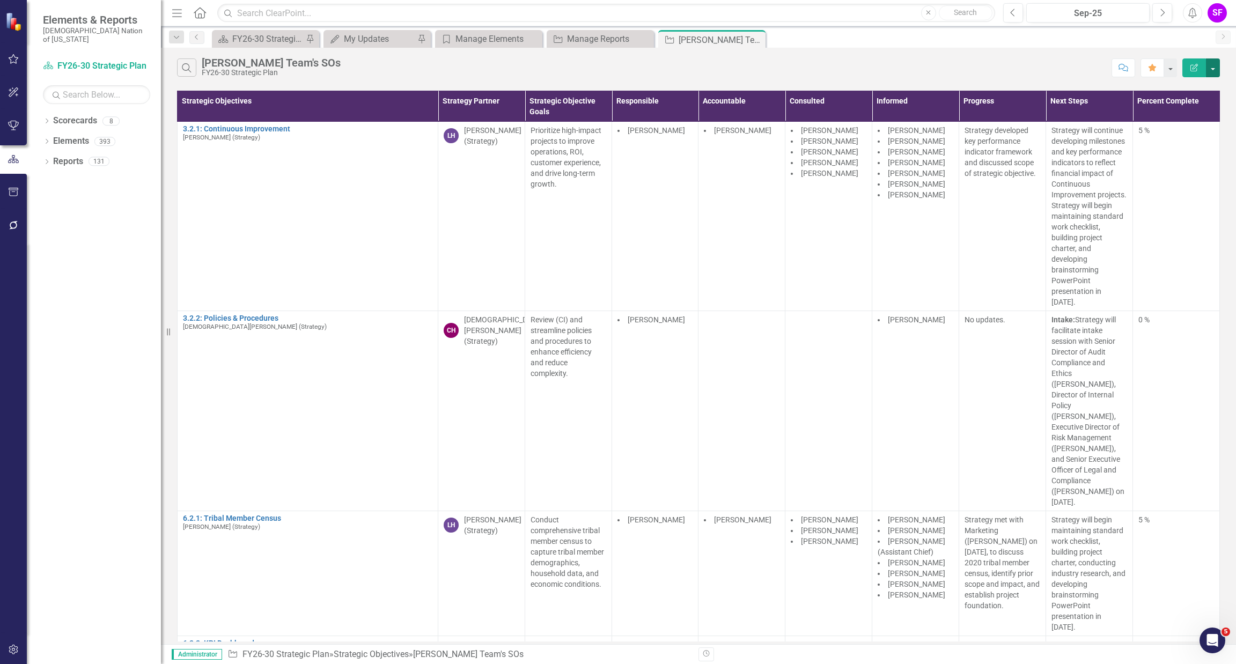
click at [1215, 73] on button "button" at bounding box center [1213, 67] width 14 height 19
click at [1212, 90] on link "Edit Report Edit Report" at bounding box center [1177, 88] width 85 height 20
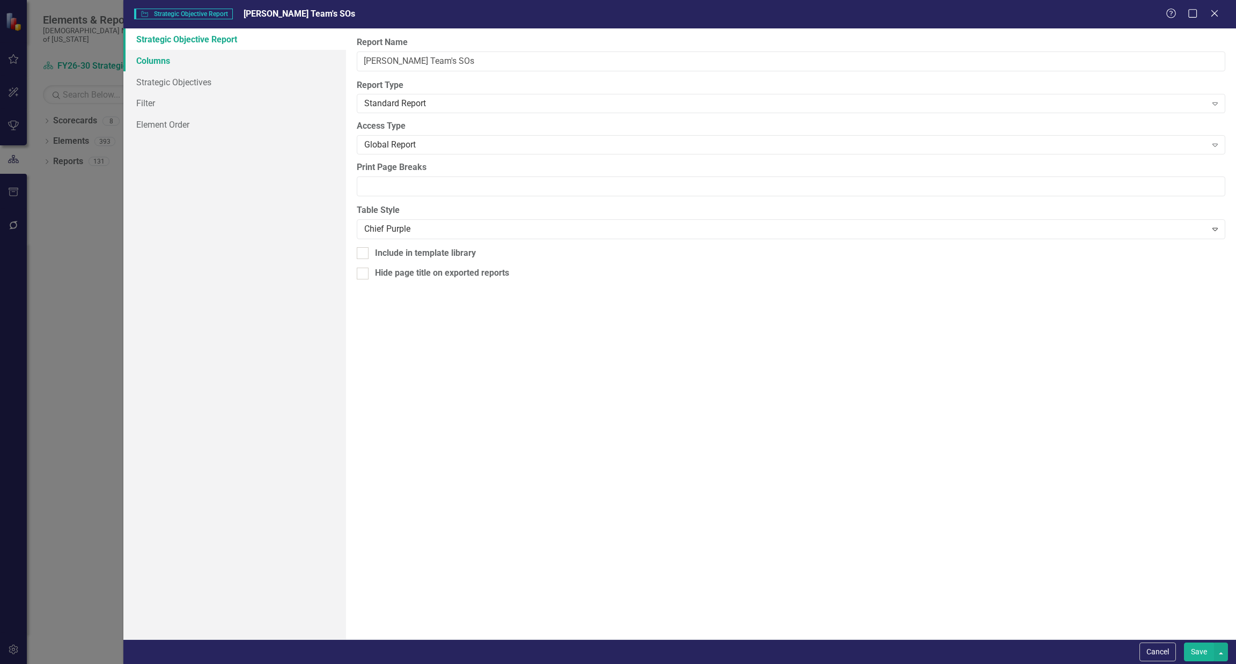
click at [214, 50] on link "Columns" at bounding box center [234, 60] width 223 height 21
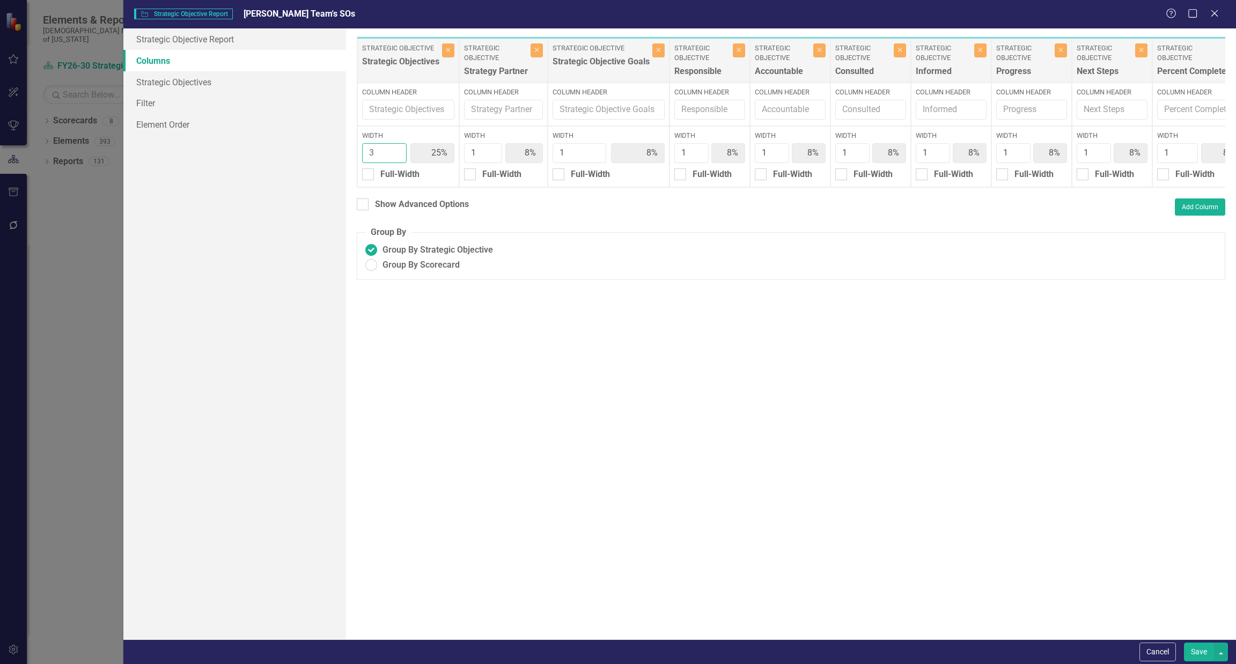
click at [376, 152] on input "3" at bounding box center [384, 153] width 45 height 20
type input "2"
type input "18%"
type input "9%"
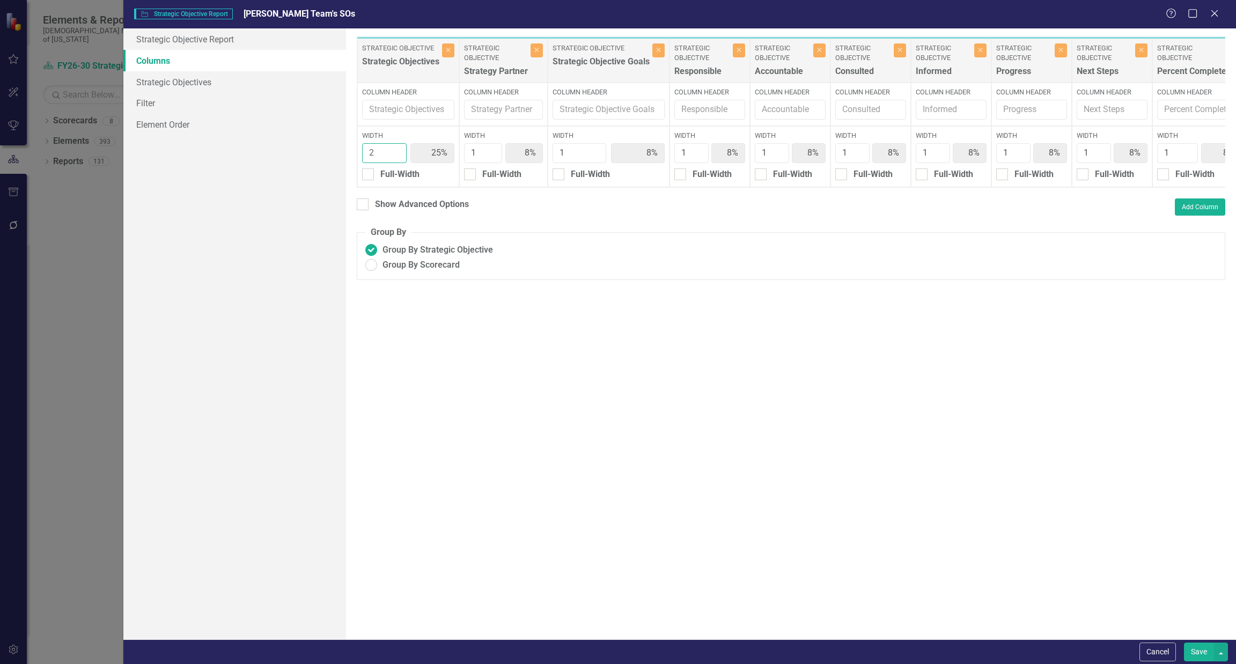
type input "9%"
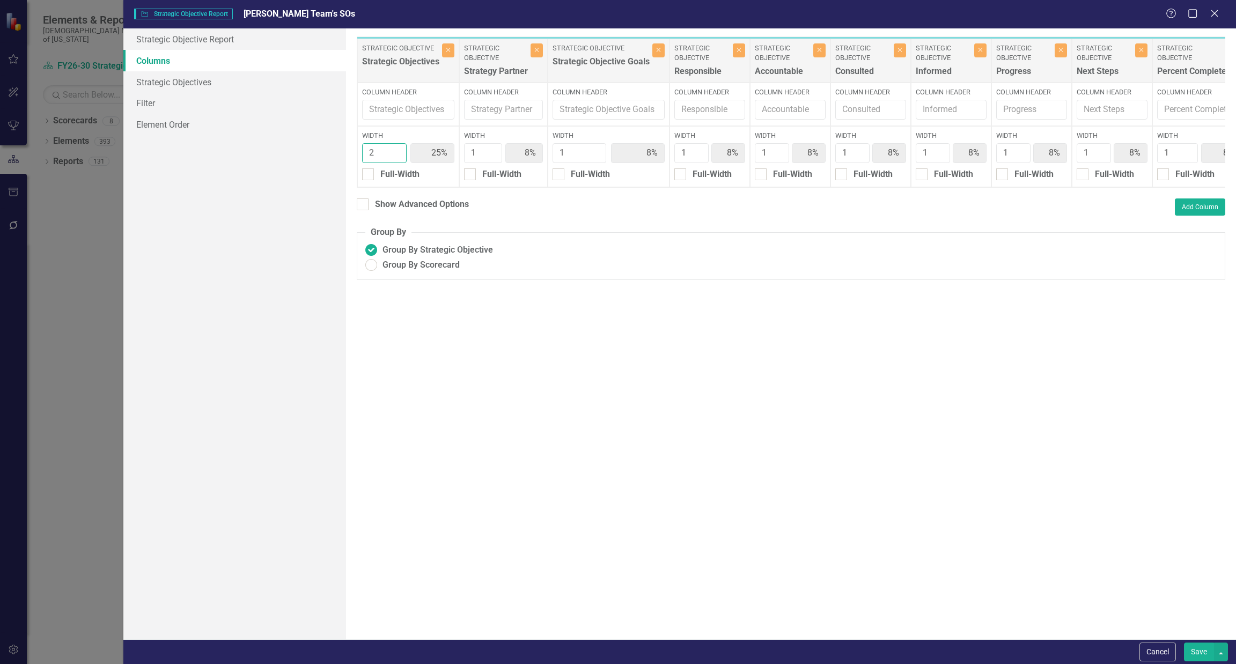
type input "9%"
click at [395, 156] on input "2" at bounding box center [384, 153] width 45 height 20
type input "1"
click at [395, 156] on input "1" at bounding box center [384, 153] width 45 height 20
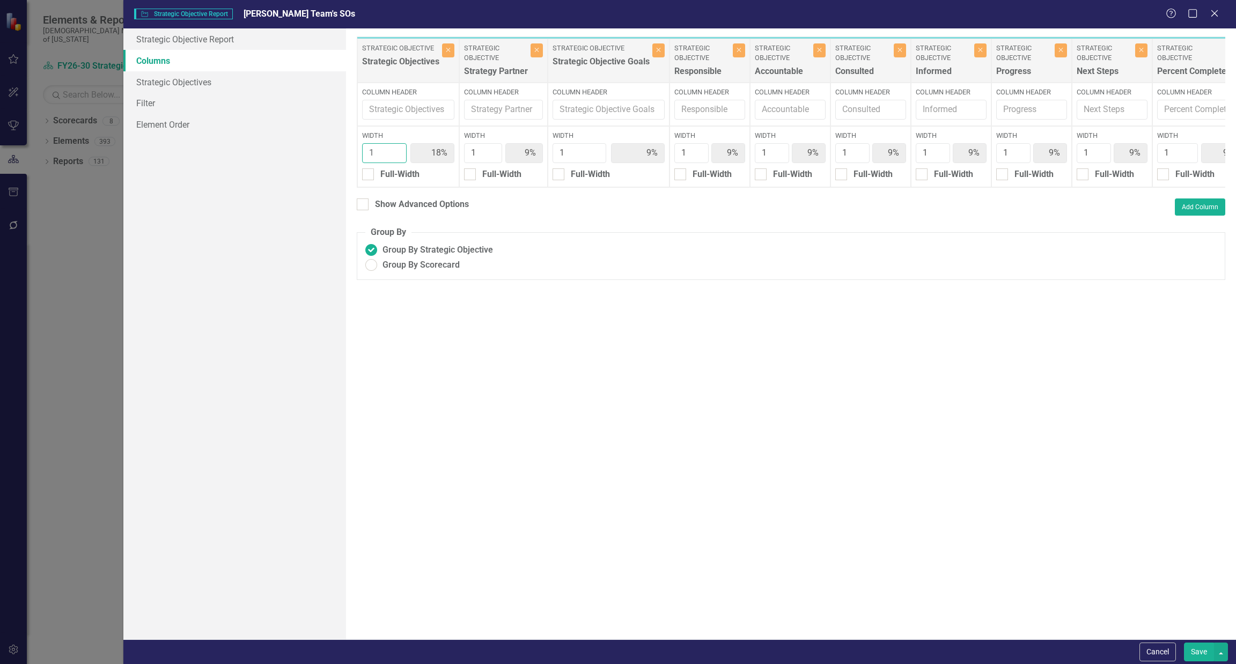
type input "10%"
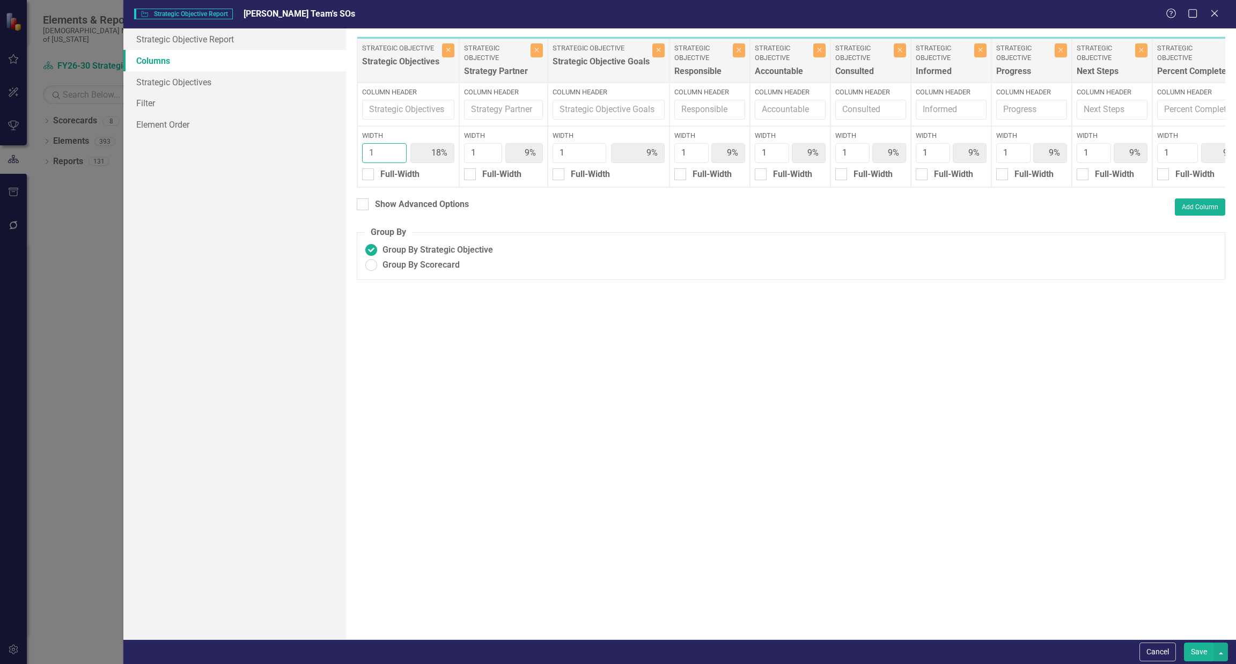
type input "10%"
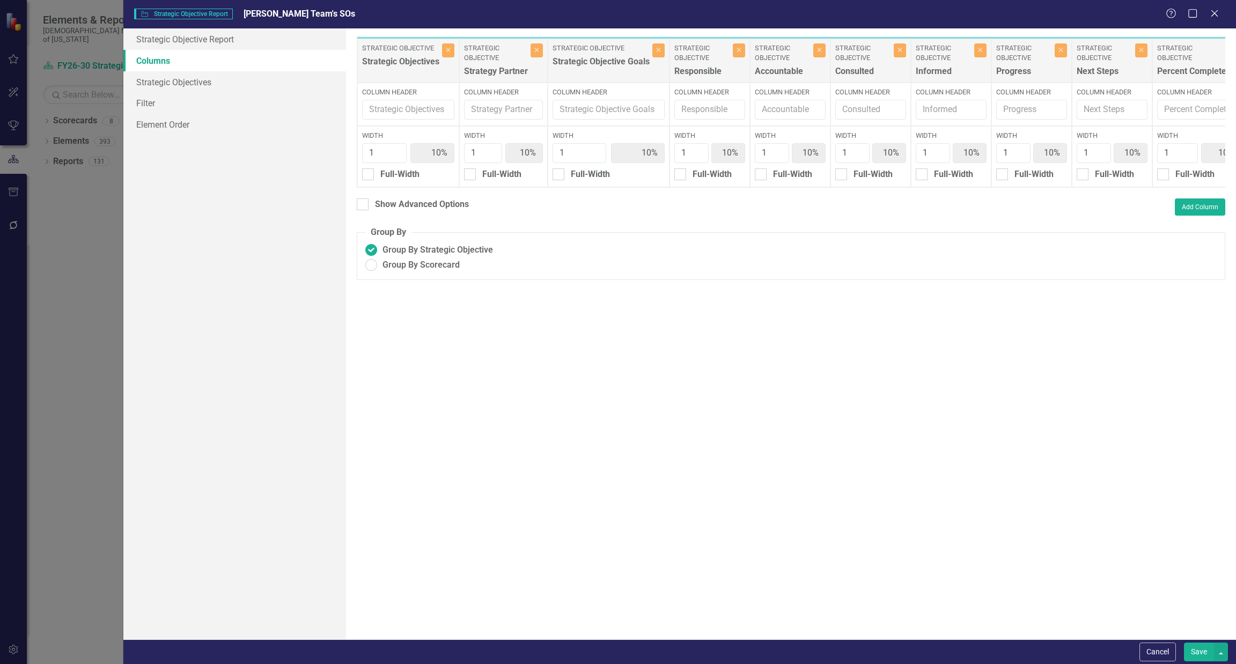
click at [1200, 650] on button "Save" at bounding box center [1199, 652] width 30 height 19
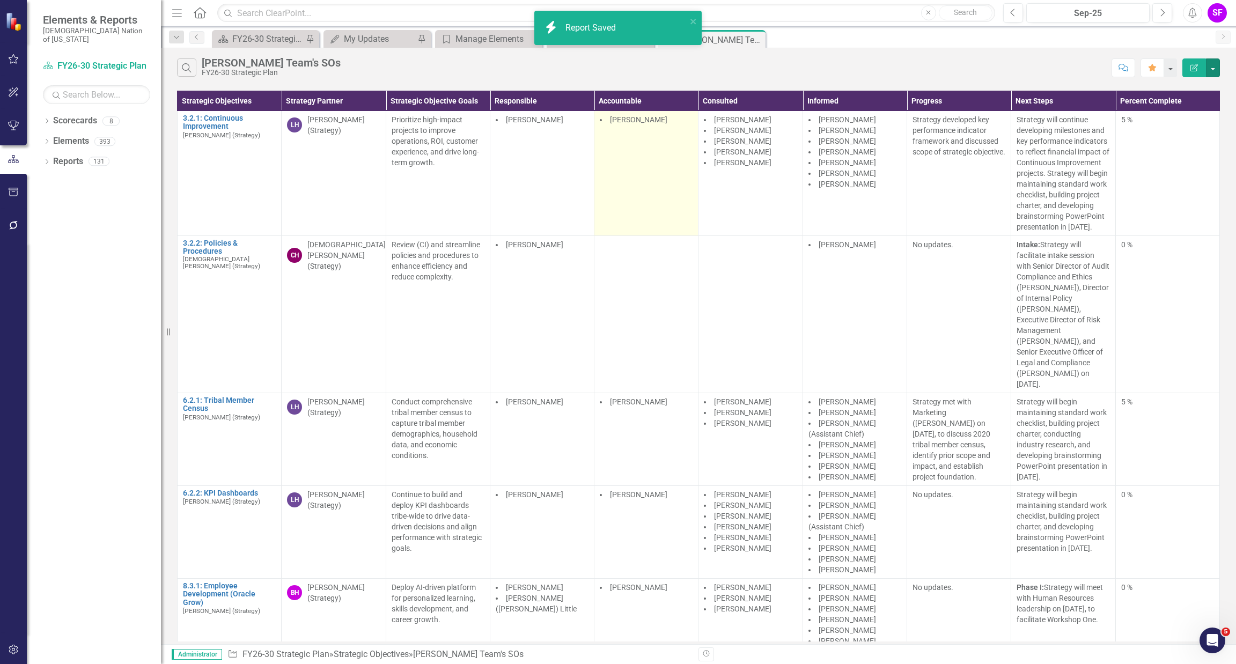
scroll to position [0, 1]
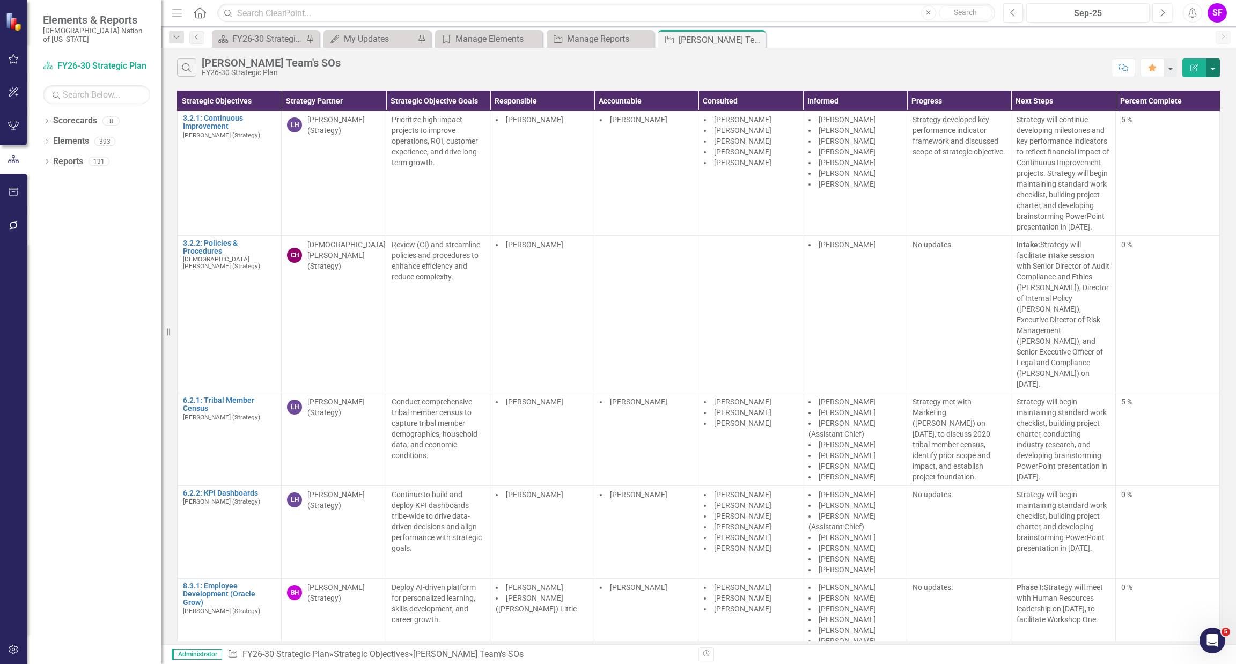
click at [1213, 69] on button "button" at bounding box center [1213, 67] width 14 height 19
click at [1198, 86] on link "Edit Report Edit Report" at bounding box center [1177, 88] width 85 height 20
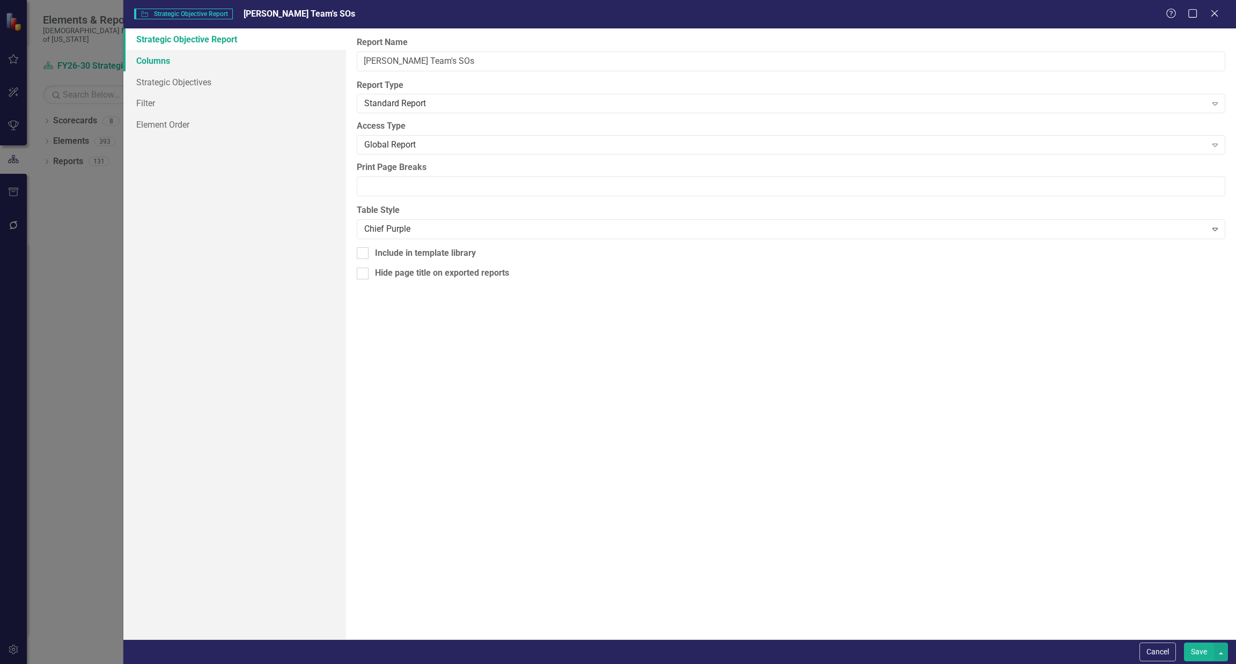
click at [144, 62] on link "Columns" at bounding box center [234, 60] width 223 height 21
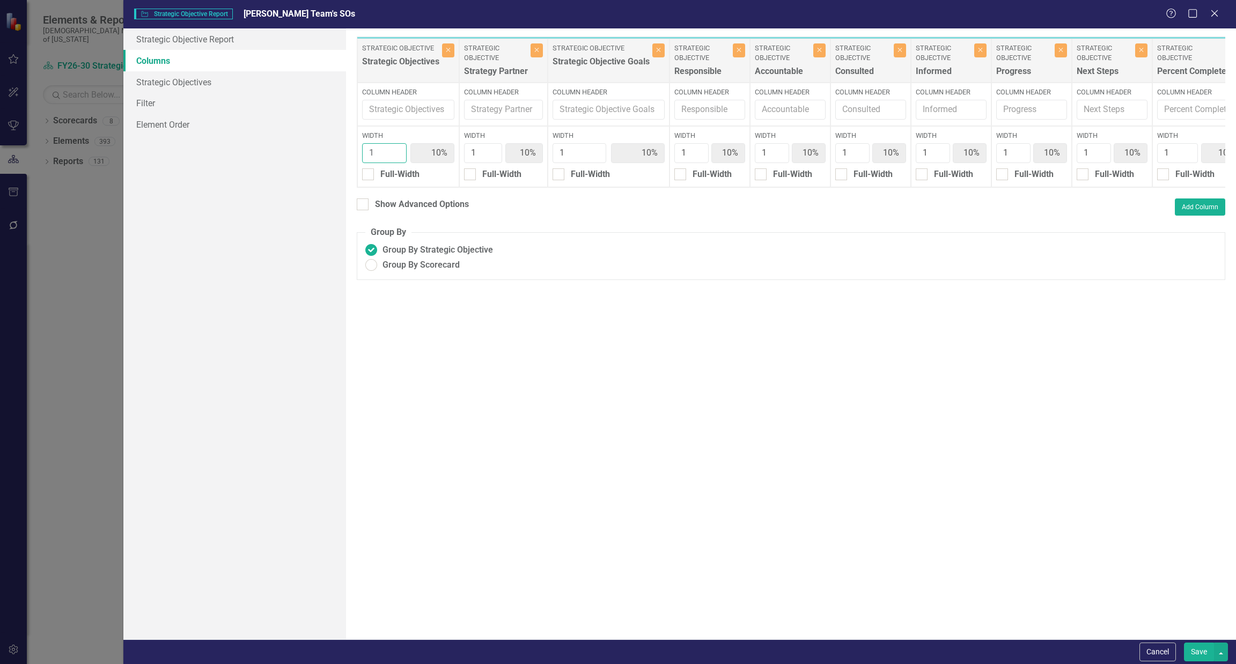
type input "2"
type input "18%"
type input "9%"
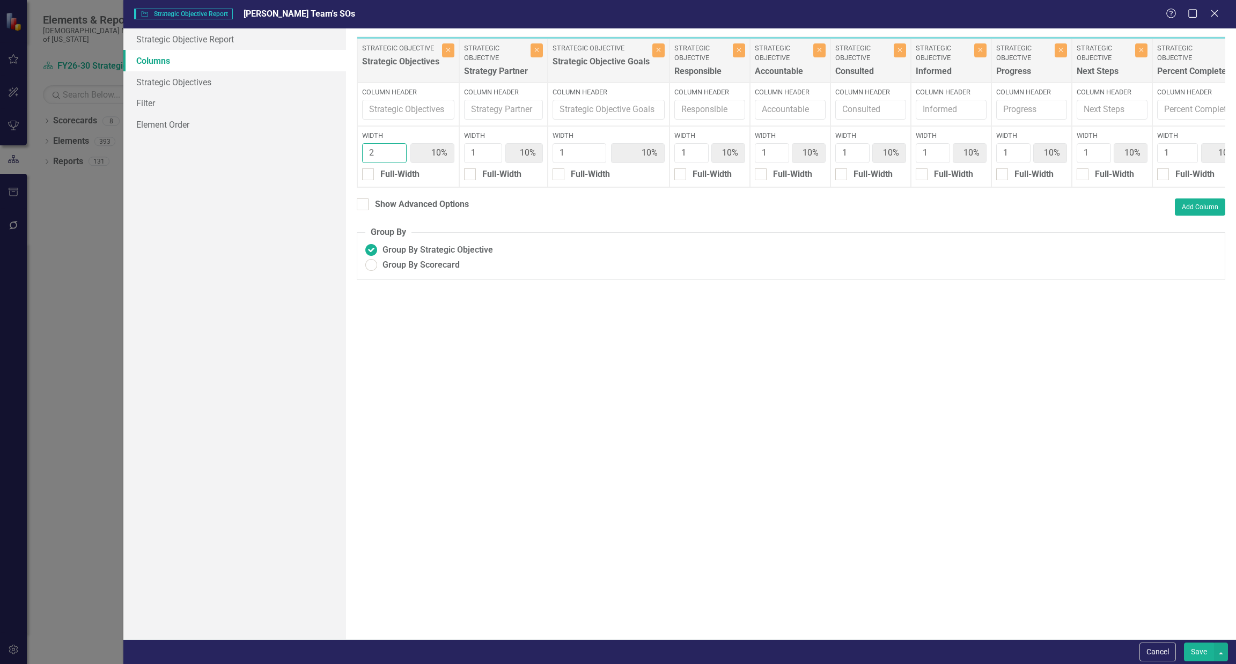
type input "9%"
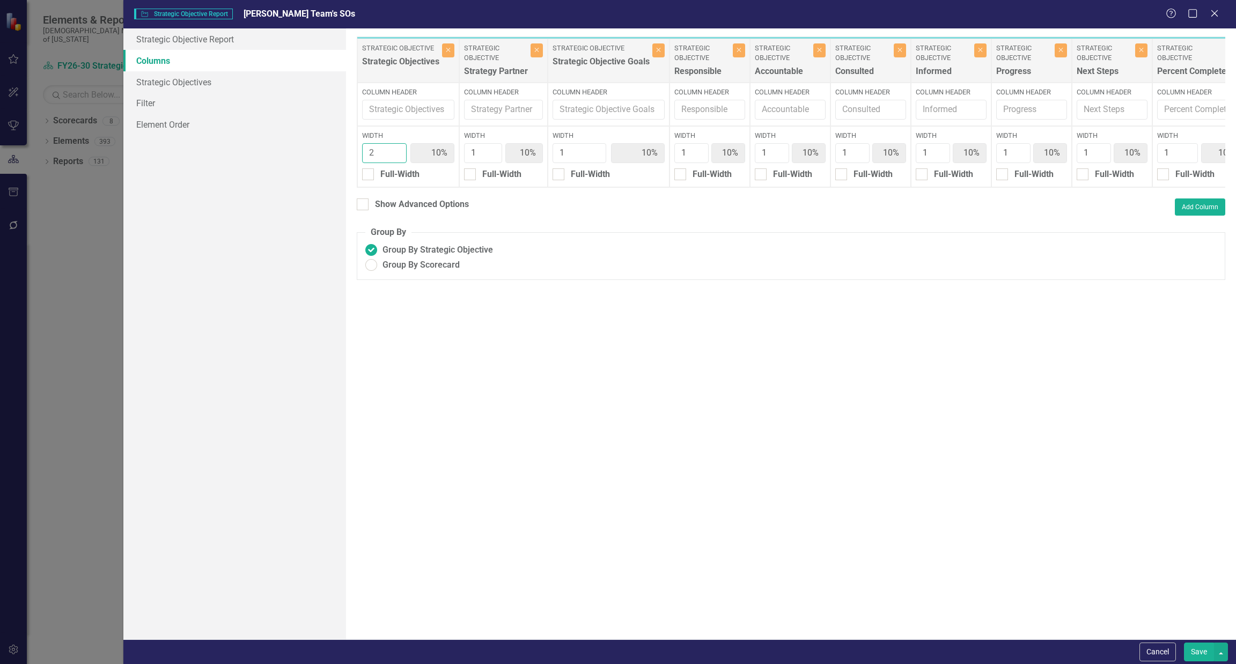
type input "9%"
type input "2"
click at [397, 148] on input "2" at bounding box center [384, 153] width 45 height 20
click at [1190, 651] on button "Save" at bounding box center [1199, 652] width 30 height 19
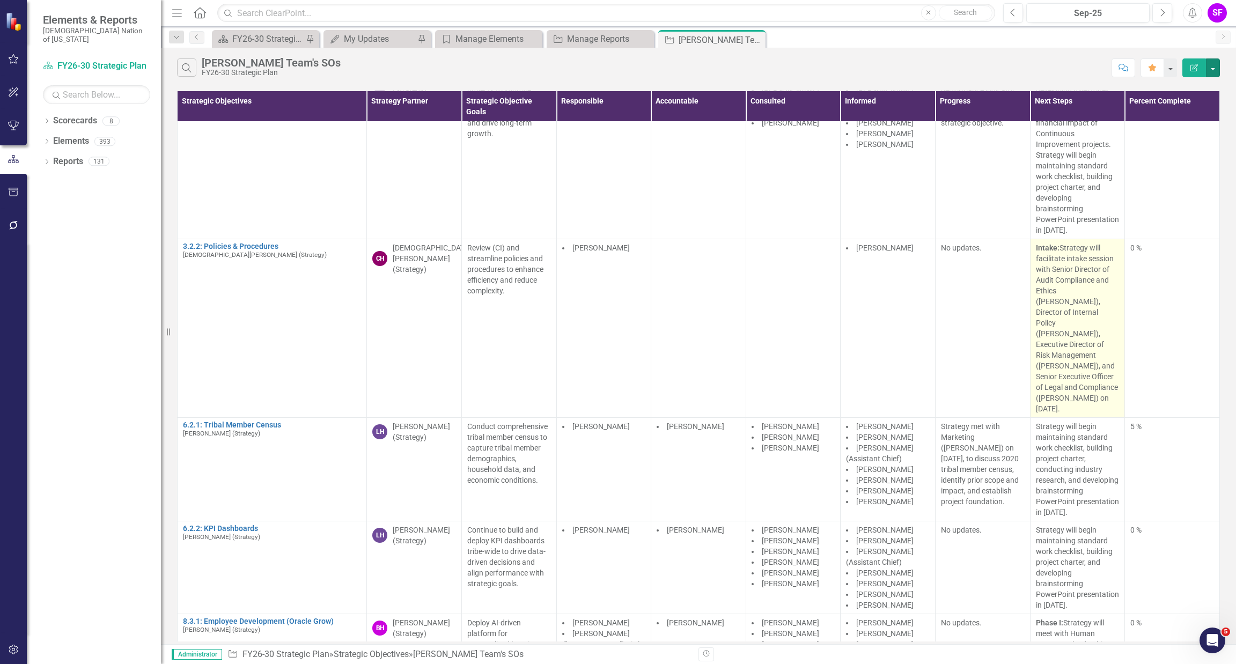
scroll to position [0, 0]
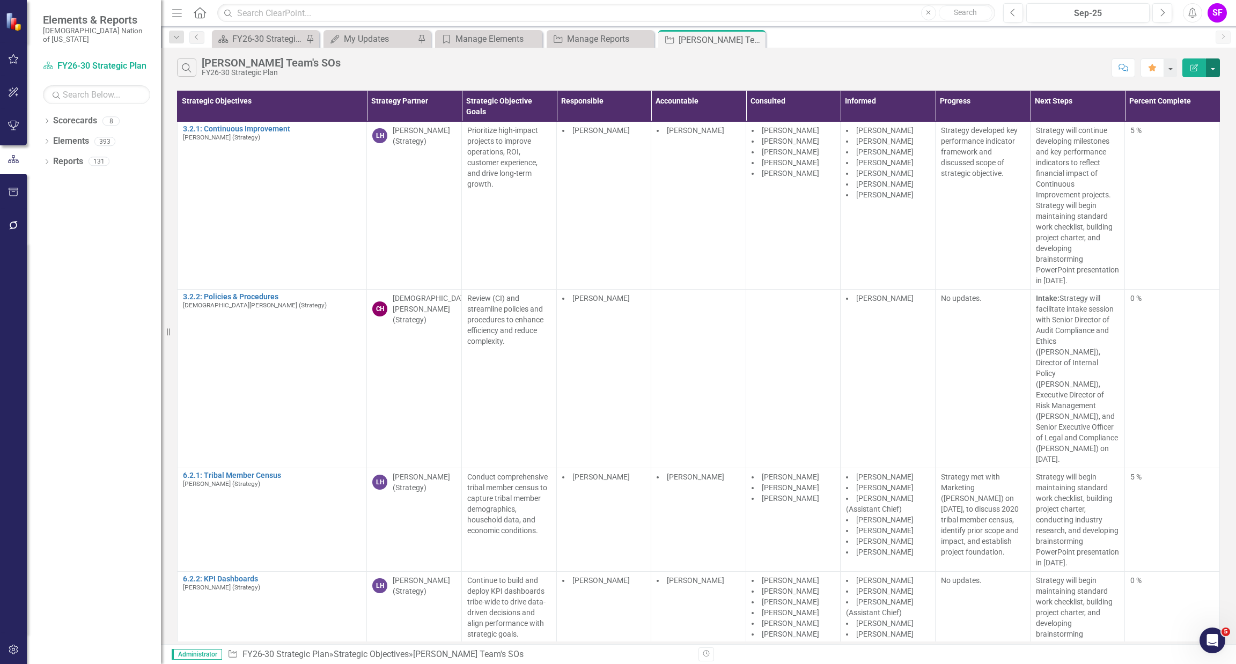
click at [1209, 63] on button "button" at bounding box center [1213, 67] width 14 height 19
click at [1194, 87] on link "Edit Report Edit Report" at bounding box center [1177, 88] width 85 height 20
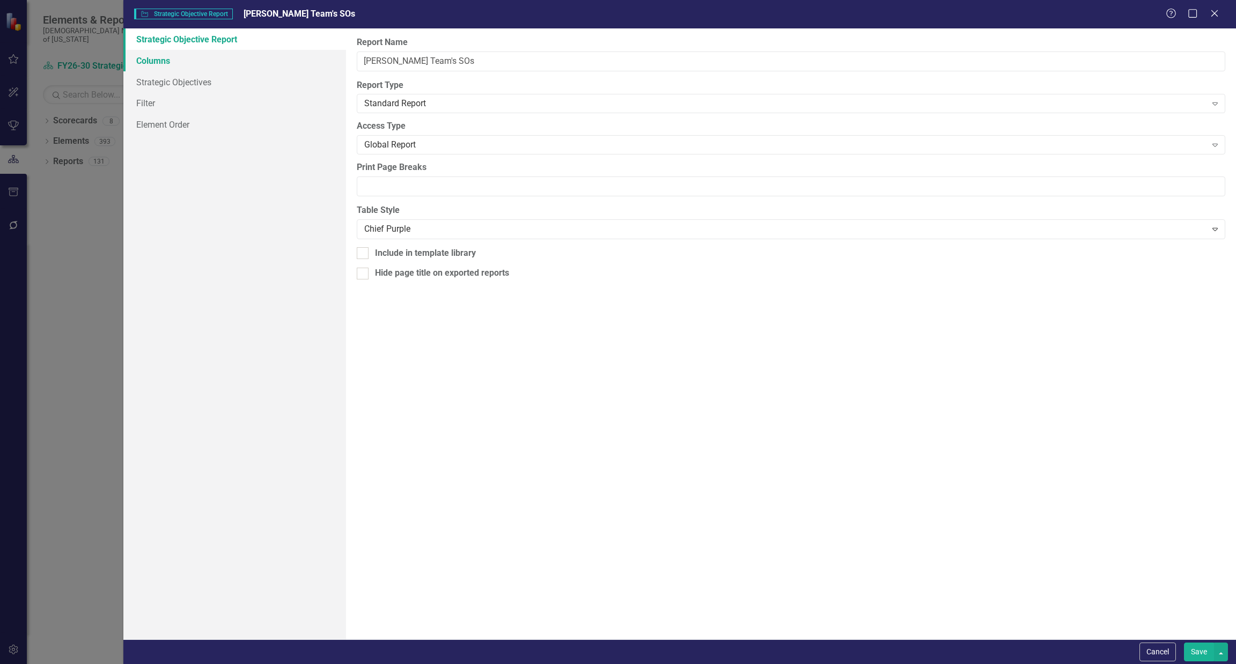
click at [210, 64] on link "Columns" at bounding box center [234, 60] width 223 height 21
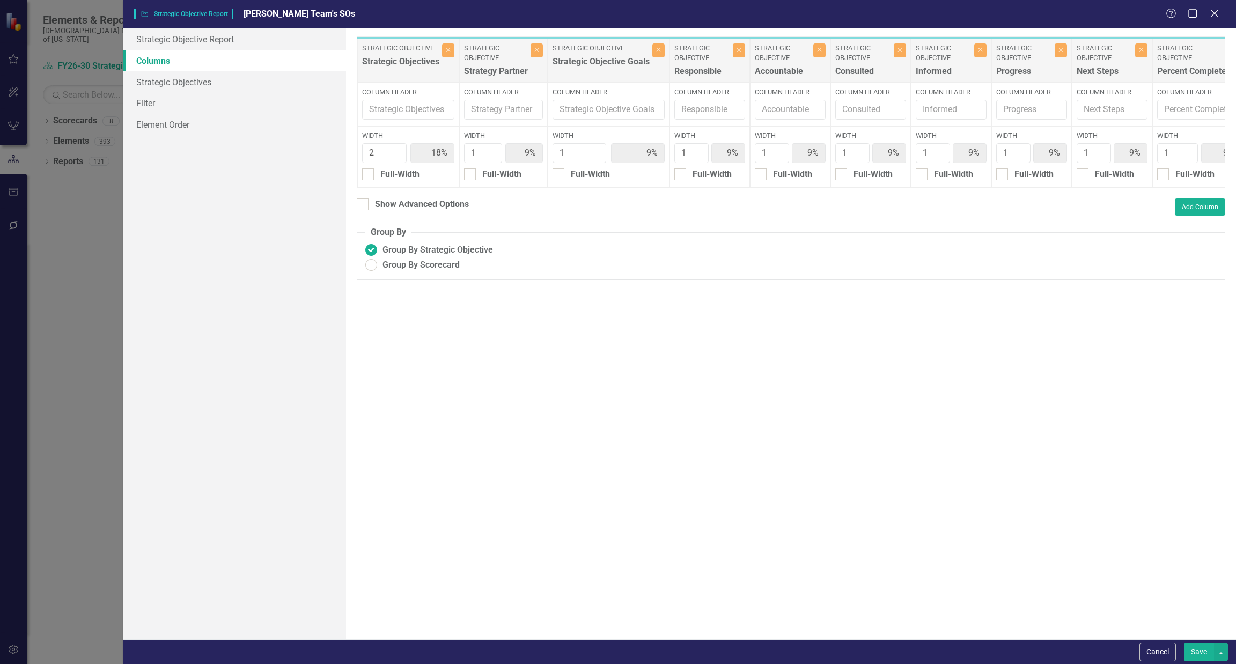
scroll to position [0, 98]
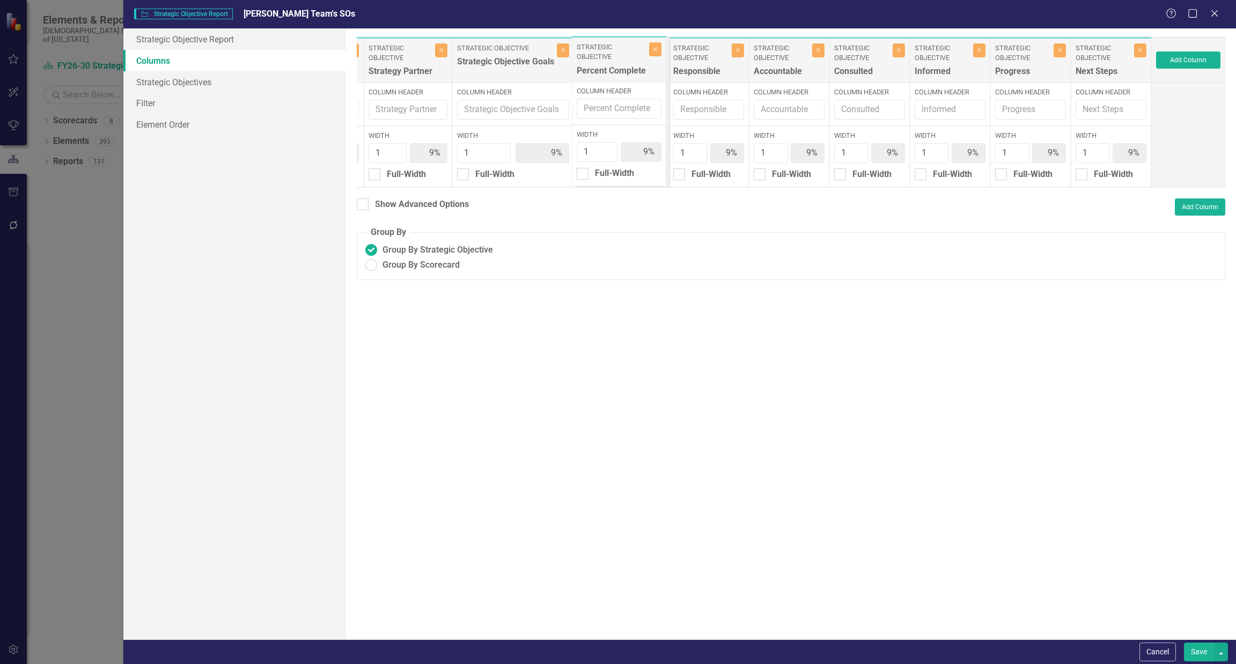
drag, startPoint x: 1093, startPoint y: 65, endPoint x: 609, endPoint y: 64, distance: 483.9
click at [609, 64] on div "Strategic Objective Strategic Objectives Close Column Header Width 2 18% Full-W…" at bounding box center [706, 111] width 890 height 151
click at [1190, 652] on button "Save" at bounding box center [1199, 652] width 30 height 19
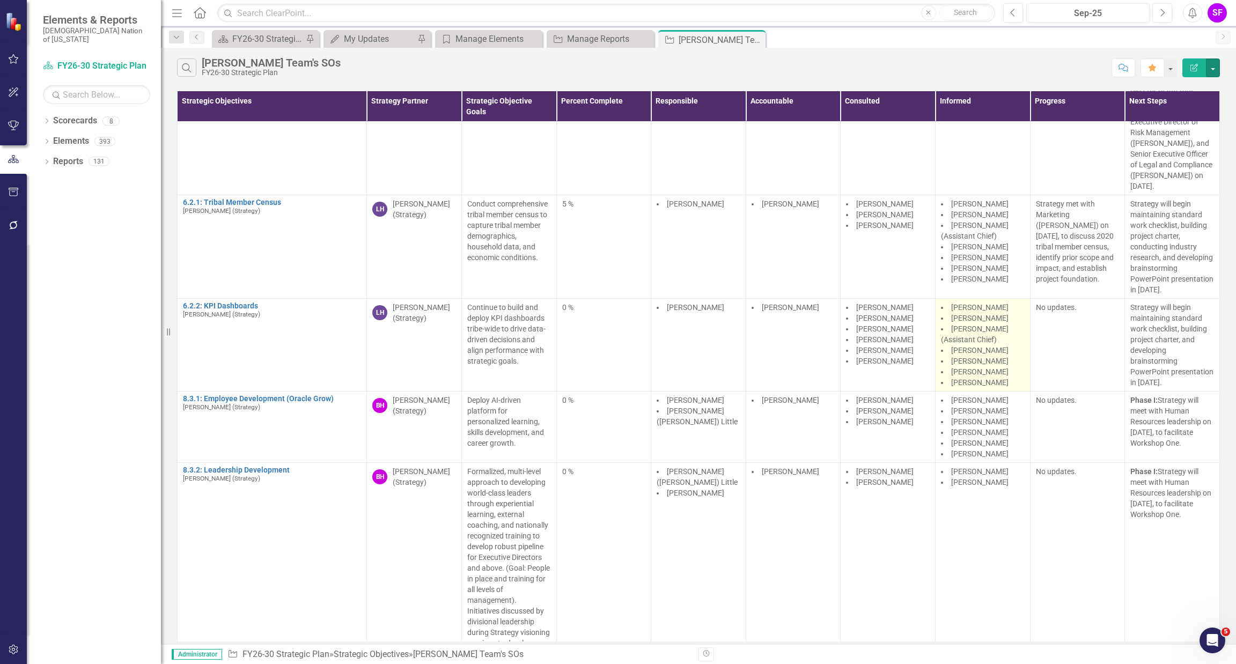
scroll to position [0, 0]
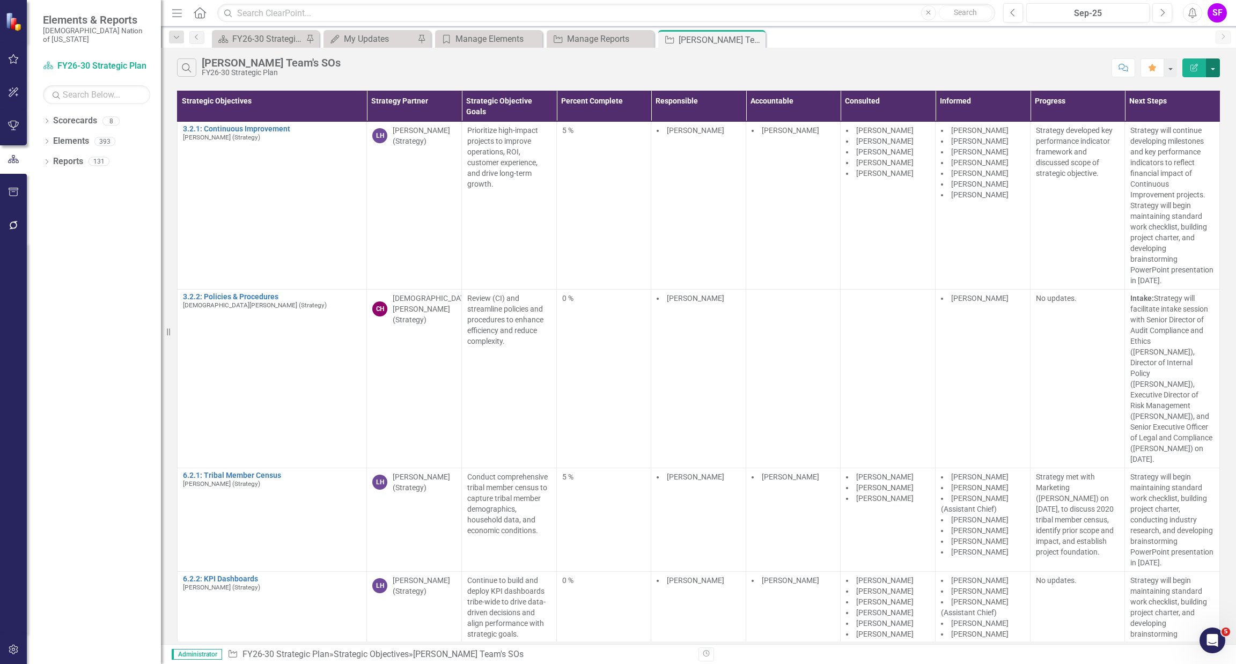
click at [1211, 64] on button "button" at bounding box center [1213, 67] width 14 height 19
click at [1193, 82] on link "Edit Report Edit Report" at bounding box center [1177, 88] width 85 height 20
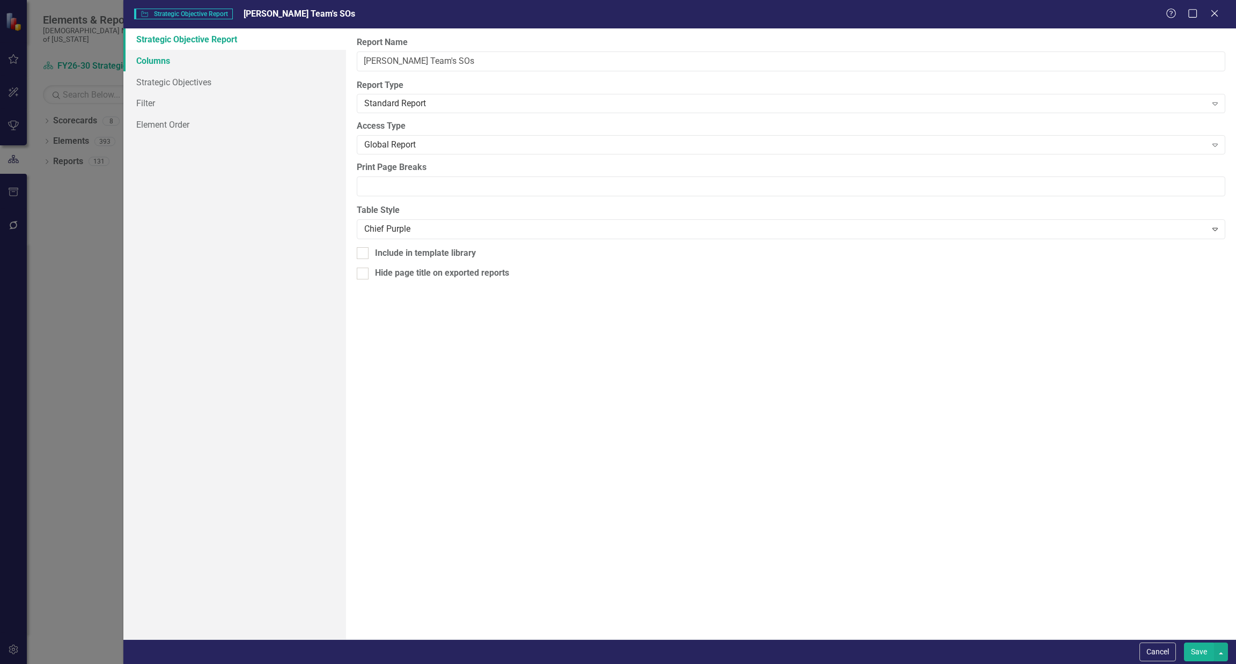
click at [221, 64] on link "Columns" at bounding box center [234, 60] width 223 height 21
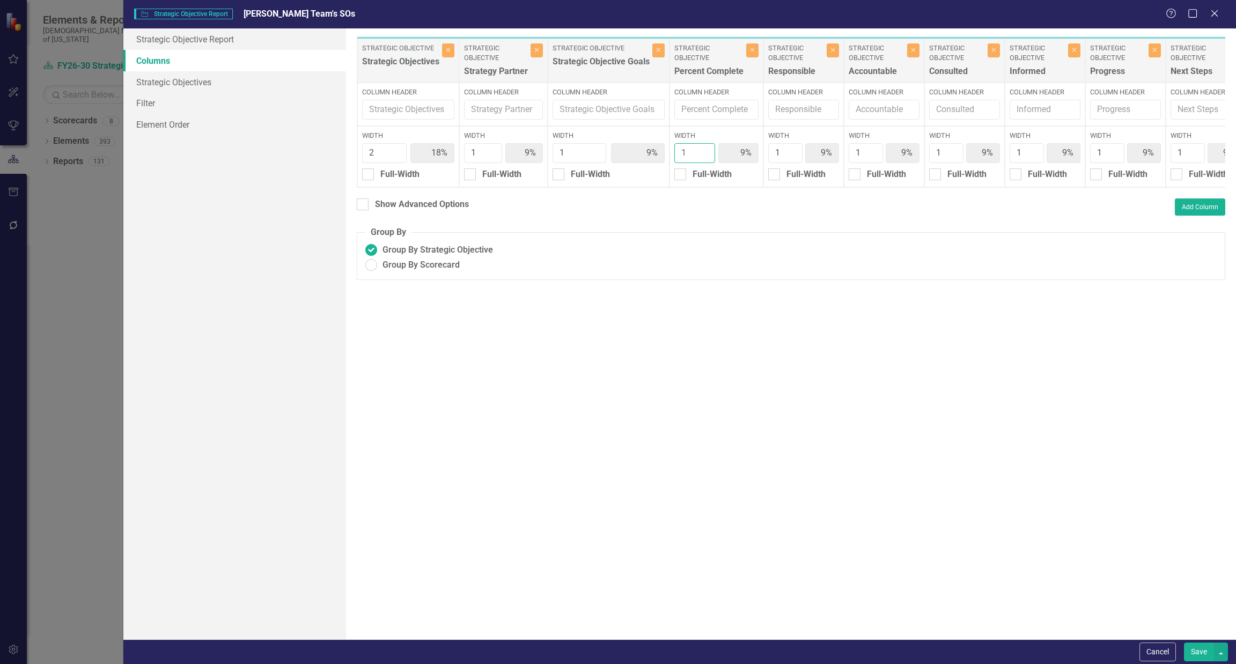
click at [709, 156] on input "1" at bounding box center [694, 153] width 40 height 20
click at [706, 157] on input "1" at bounding box center [694, 153] width 40 height 20
click at [1194, 653] on button "Save" at bounding box center [1199, 652] width 30 height 19
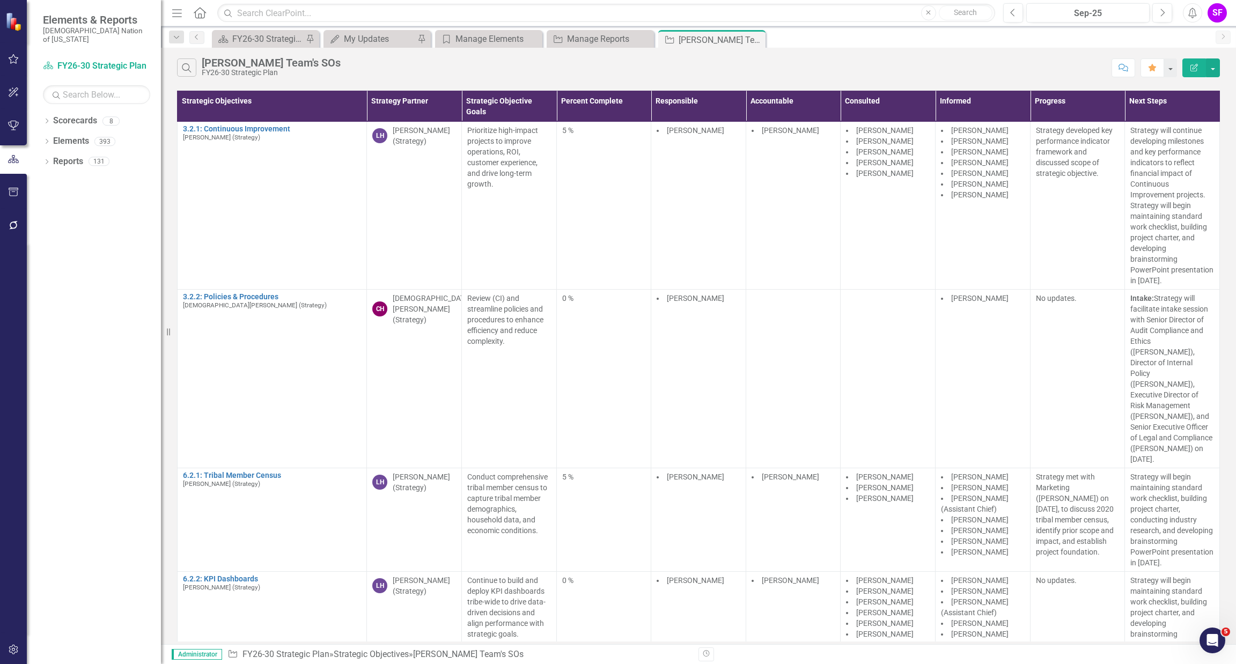
click at [1210, 78] on div "Search [PERSON_NAME] Team's SOs FY26-30 Strategic Plan Comment Favorite Edit Re…" at bounding box center [698, 65] width 1075 height 35
click at [1209, 75] on button "button" at bounding box center [1213, 67] width 14 height 19
click at [1199, 89] on link "Edit Report Edit Report" at bounding box center [1177, 88] width 85 height 20
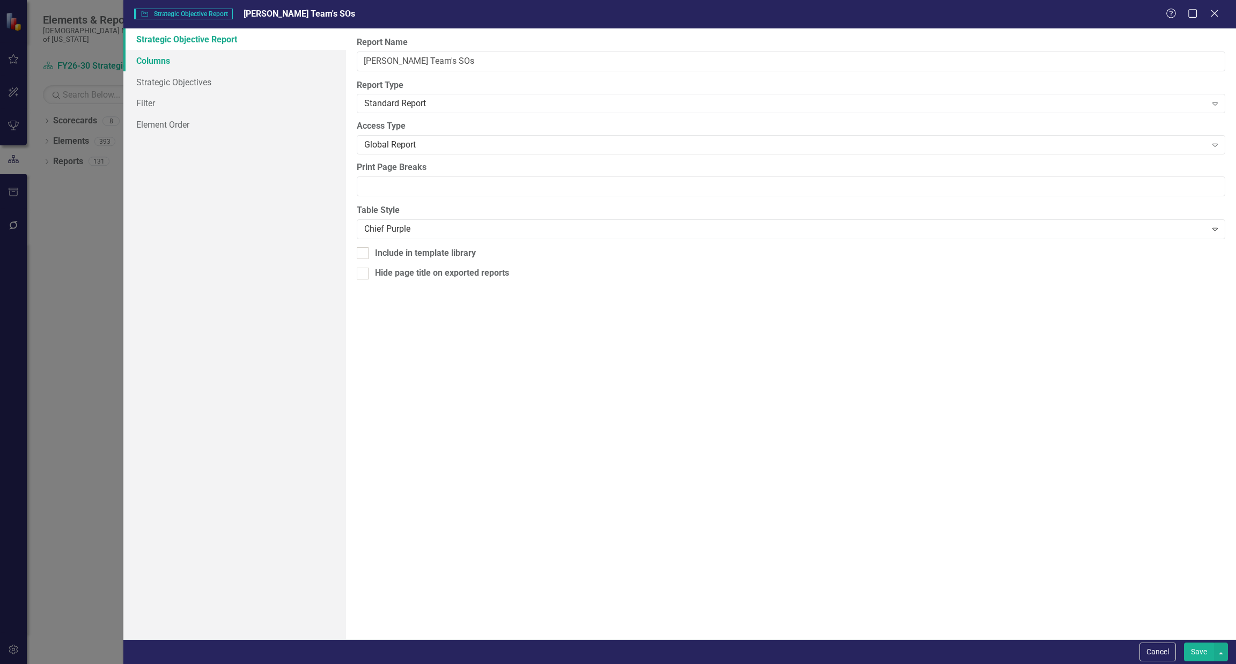
click at [194, 58] on link "Columns" at bounding box center [234, 60] width 223 height 21
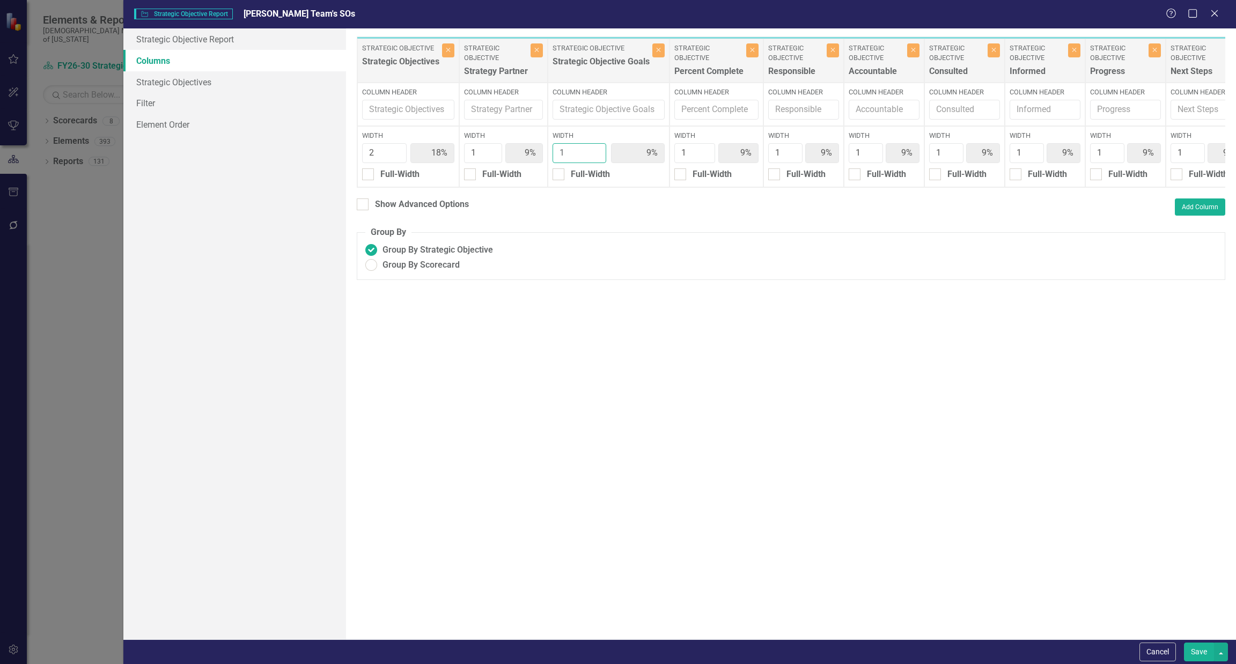
type input "2"
type input "17%"
type input "8%"
type input "17%"
type input "8%"
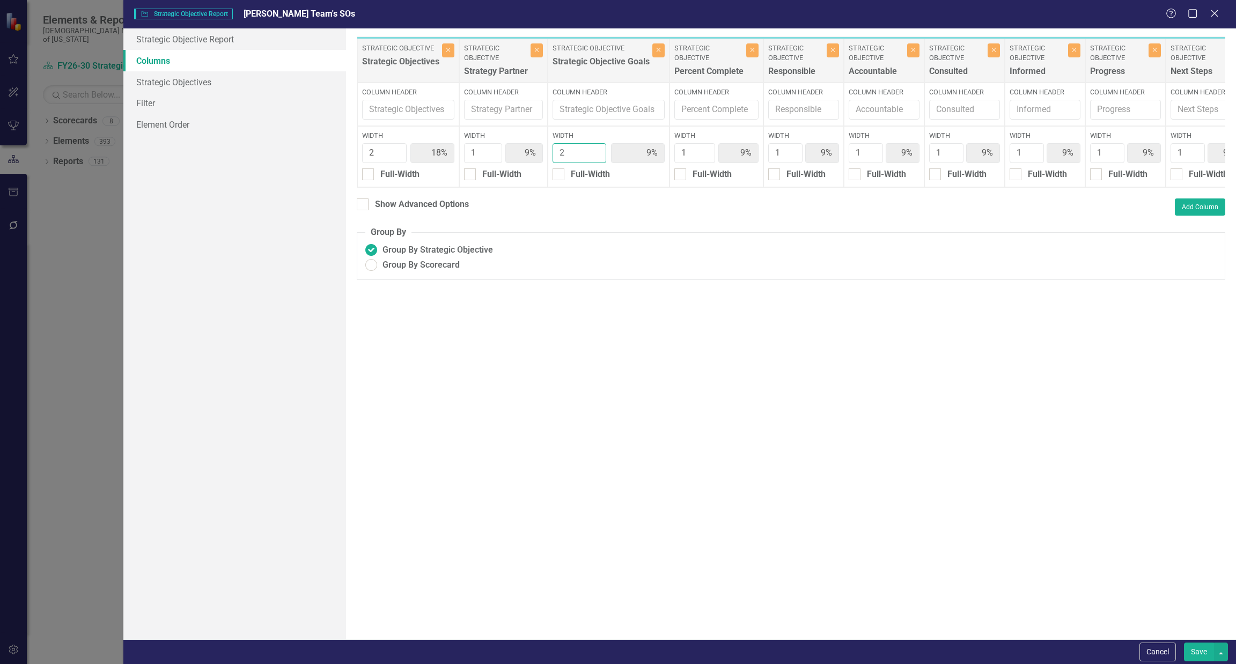
type input "8%"
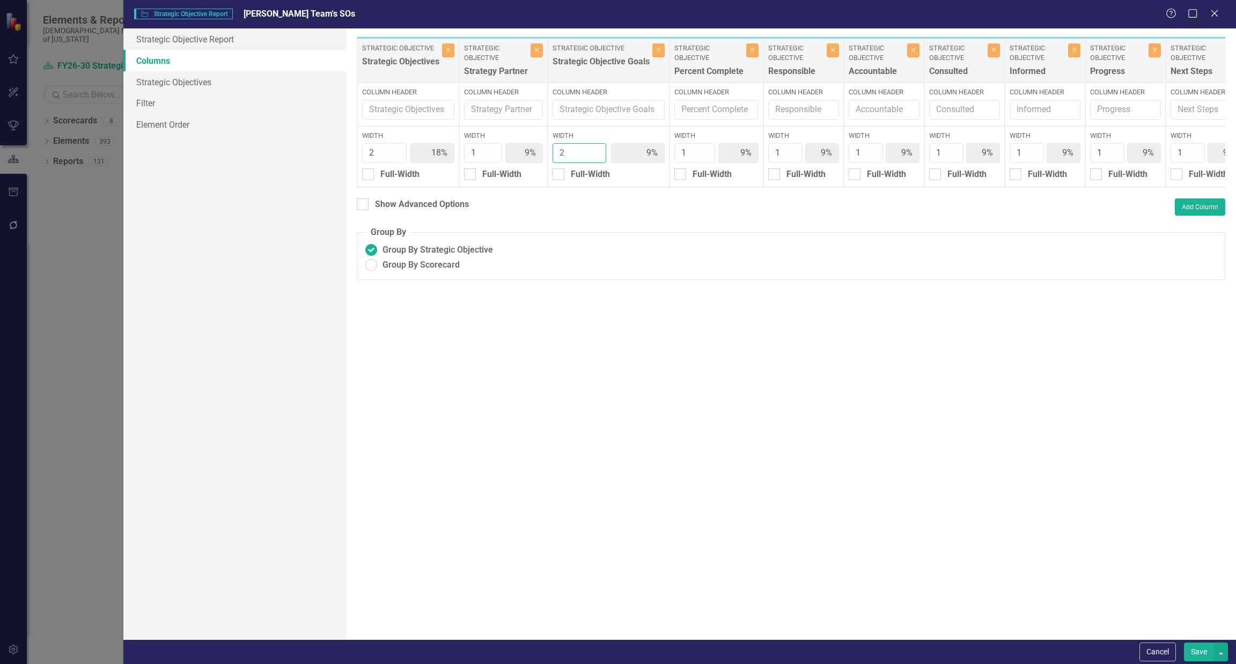
type input "8%"
type input "2"
click at [597, 150] on input "2" at bounding box center [580, 153] width 54 height 20
click at [1190, 645] on button "Save" at bounding box center [1199, 652] width 30 height 19
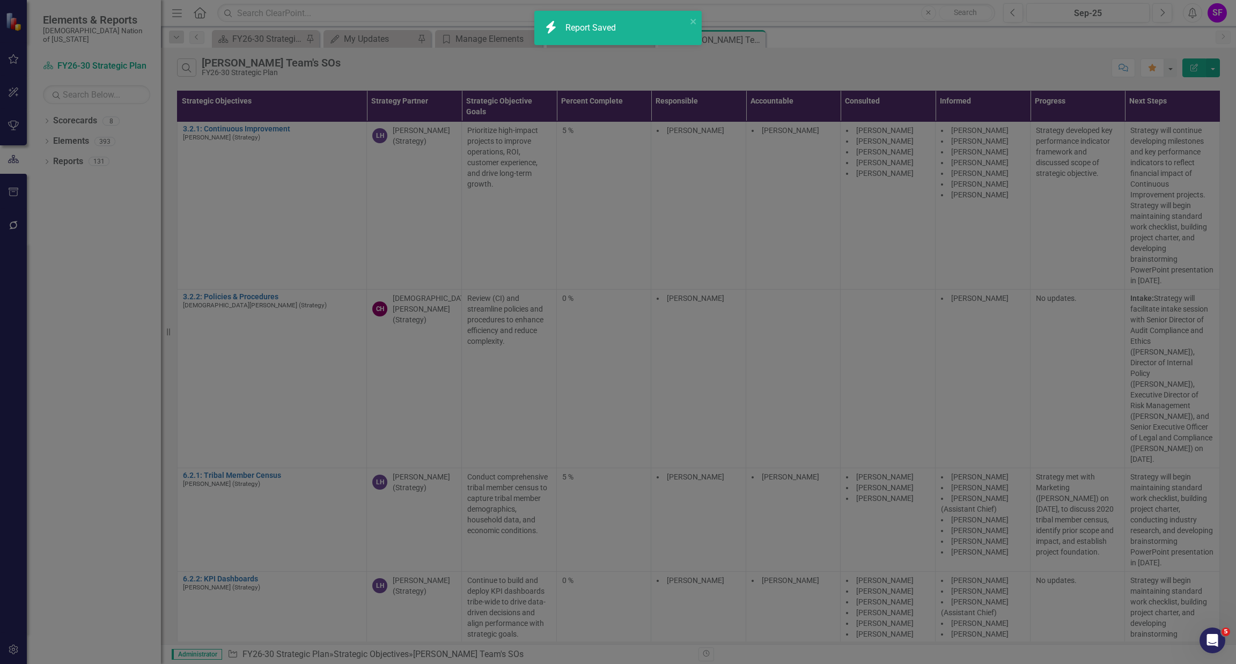
radio input "true"
